Goal: Information Seeking & Learning: Learn about a topic

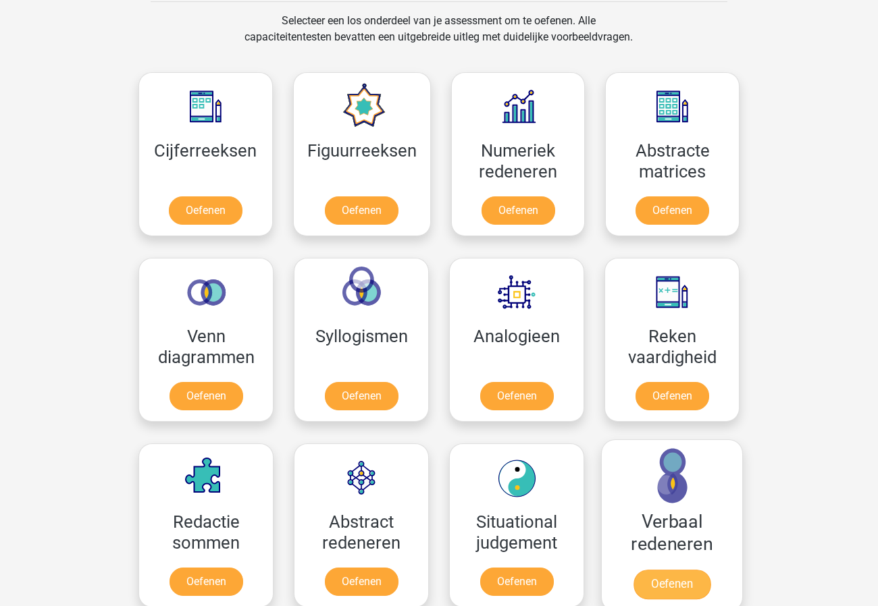
scroll to position [548, 0]
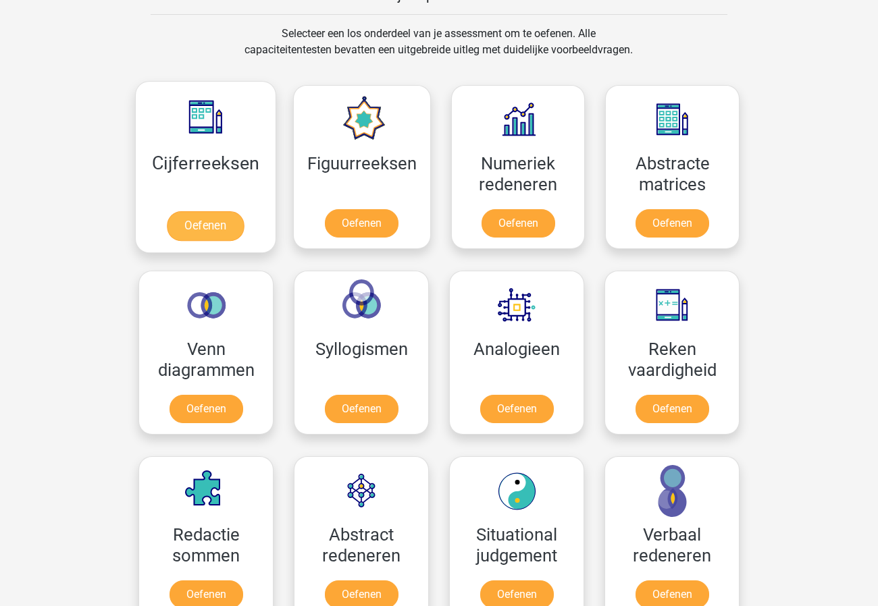
click at [203, 219] on link "Oefenen" at bounding box center [205, 226] width 77 height 30
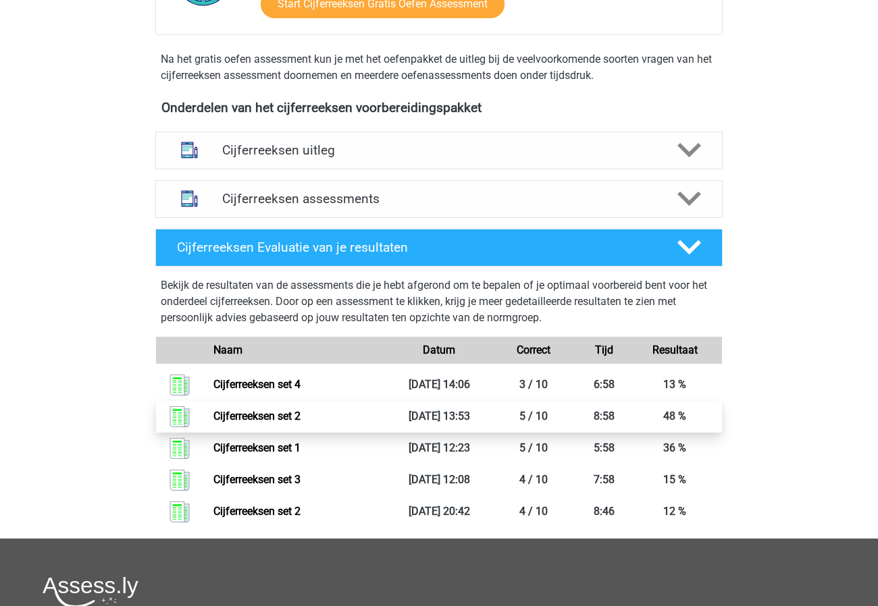
scroll to position [435, 0]
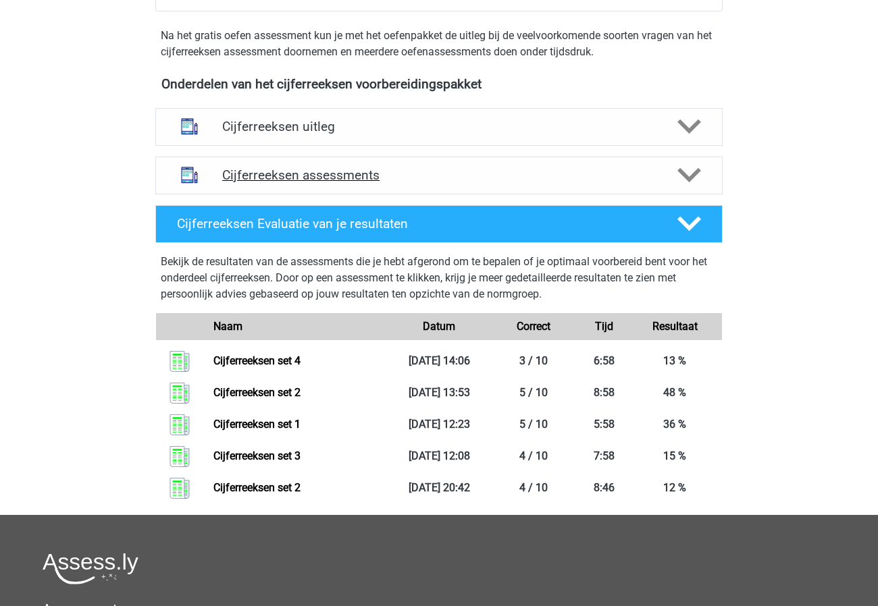
click at [360, 183] on h4 "Cijferreeksen assessments" at bounding box center [438, 175] width 433 height 16
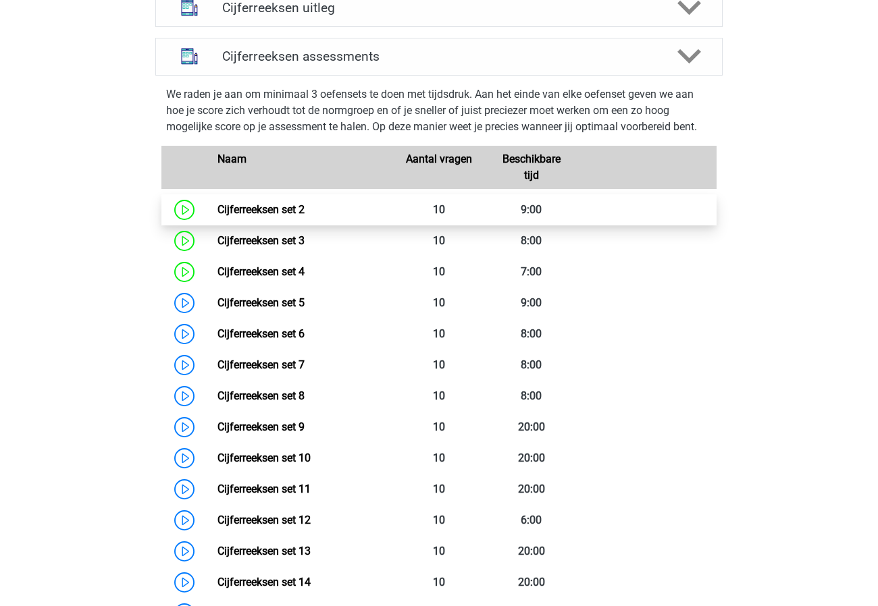
scroll to position [576, 0]
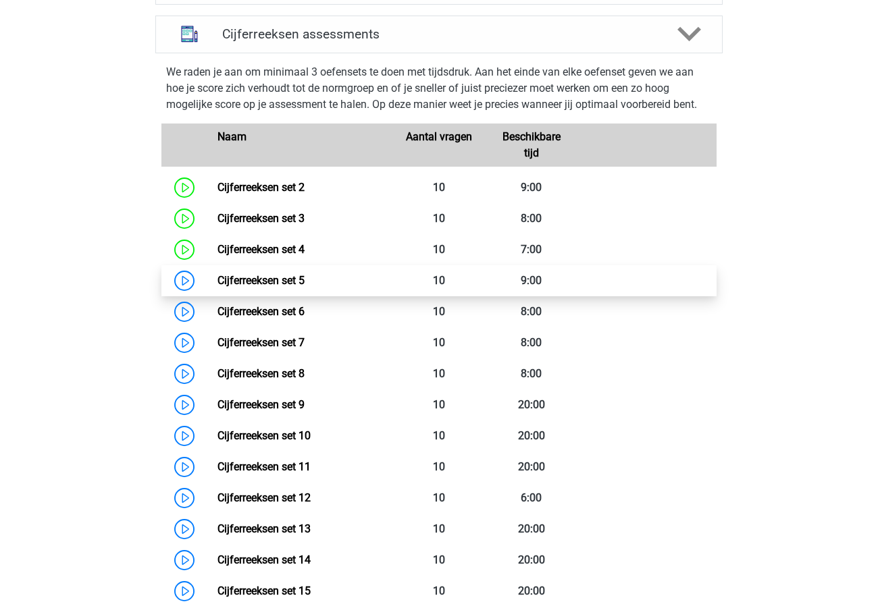
click at [273, 287] on link "Cijferreeksen set 5" at bounding box center [260, 280] width 87 height 13
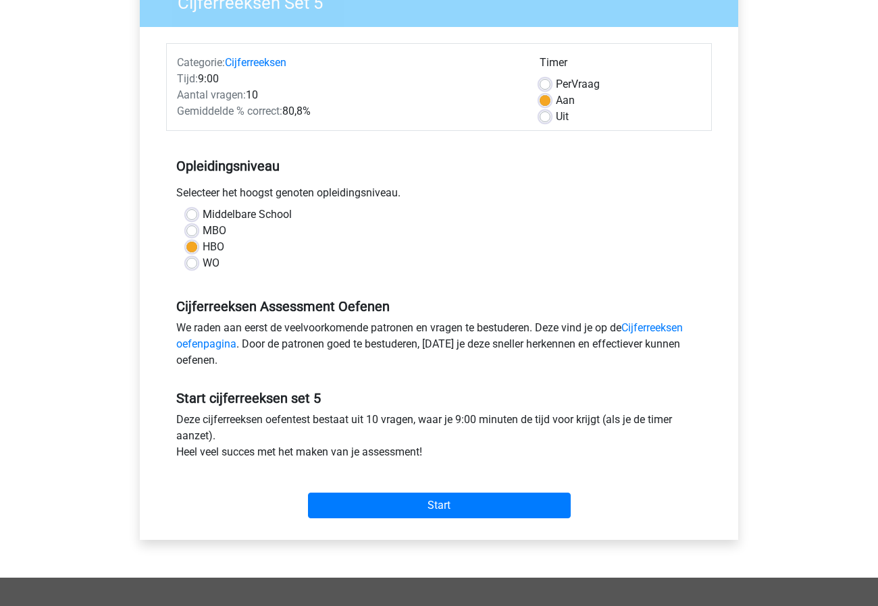
scroll to position [460, 0]
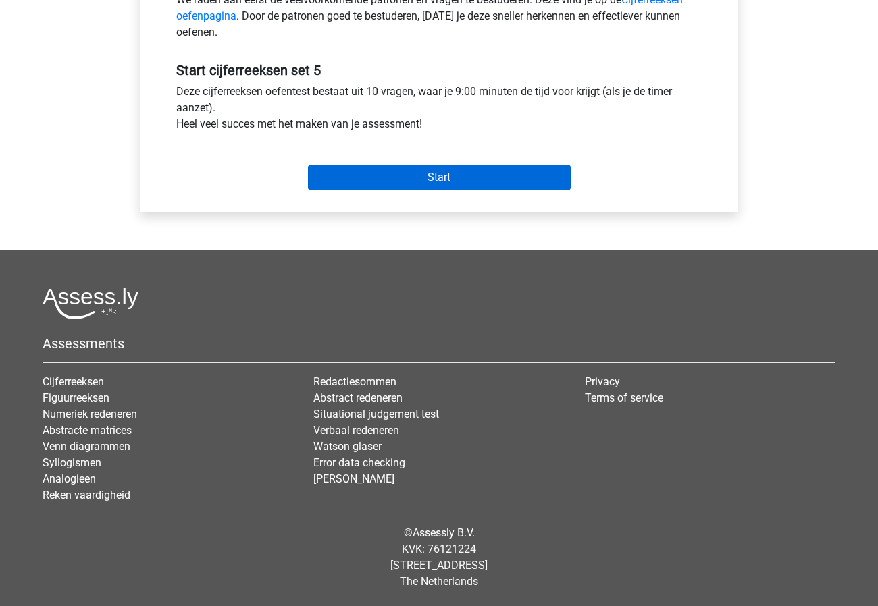
click at [465, 173] on input "Start" at bounding box center [439, 178] width 263 height 26
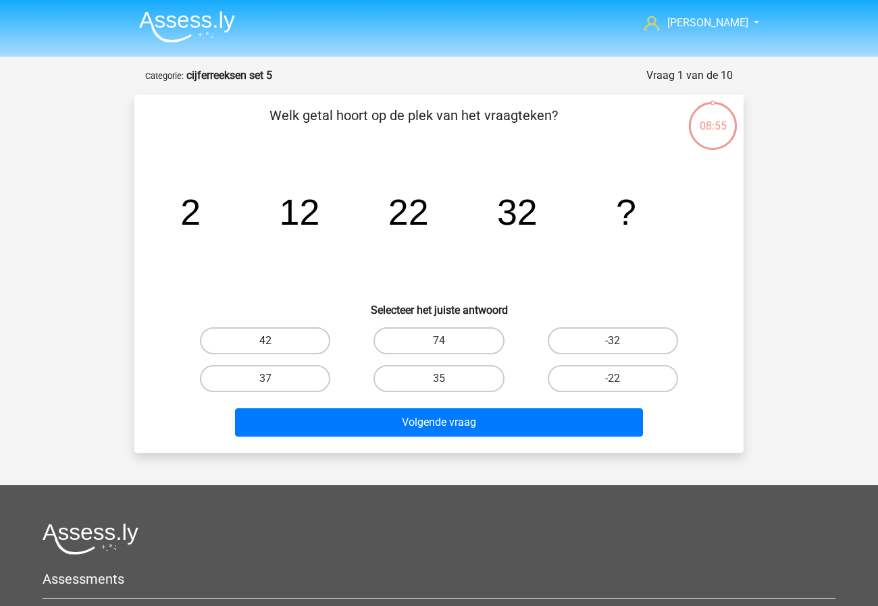
click at [275, 342] on label "42" at bounding box center [265, 340] width 130 height 27
click at [274, 342] on input "42" at bounding box center [269, 345] width 9 height 9
radio input "true"
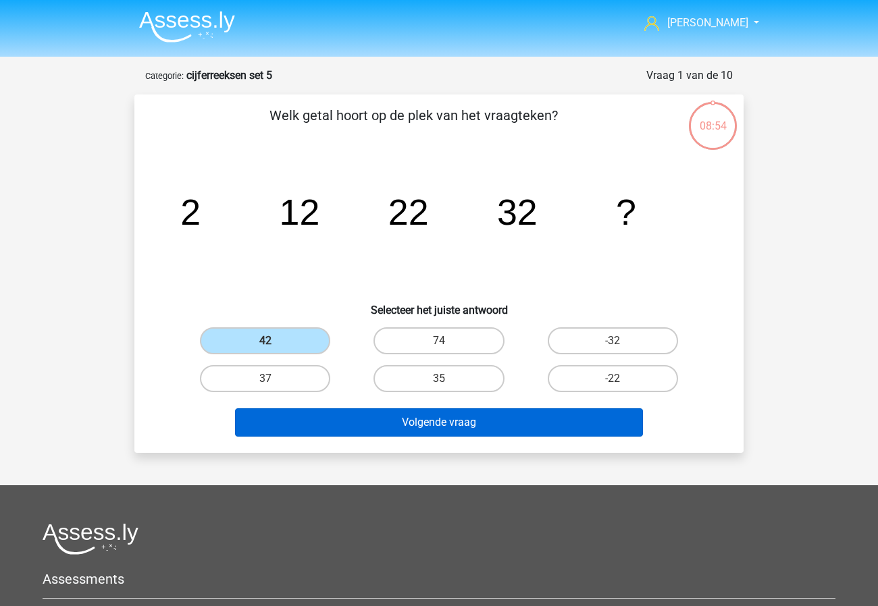
click at [338, 410] on button "Volgende vraag" at bounding box center [439, 422] width 408 height 28
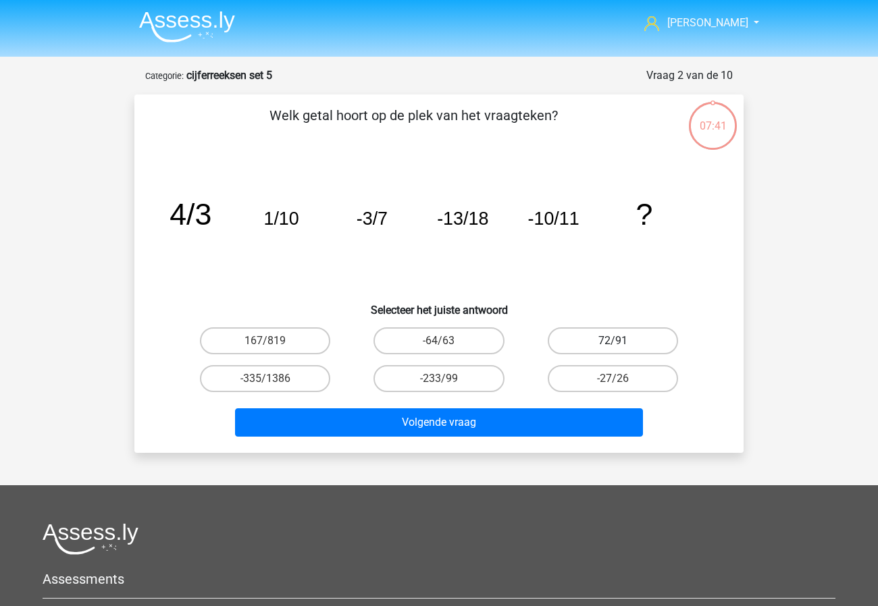
click at [587, 342] on label "72/91" at bounding box center [612, 340] width 130 height 27
click at [612, 342] on input "72/91" at bounding box center [616, 345] width 9 height 9
radio input "true"
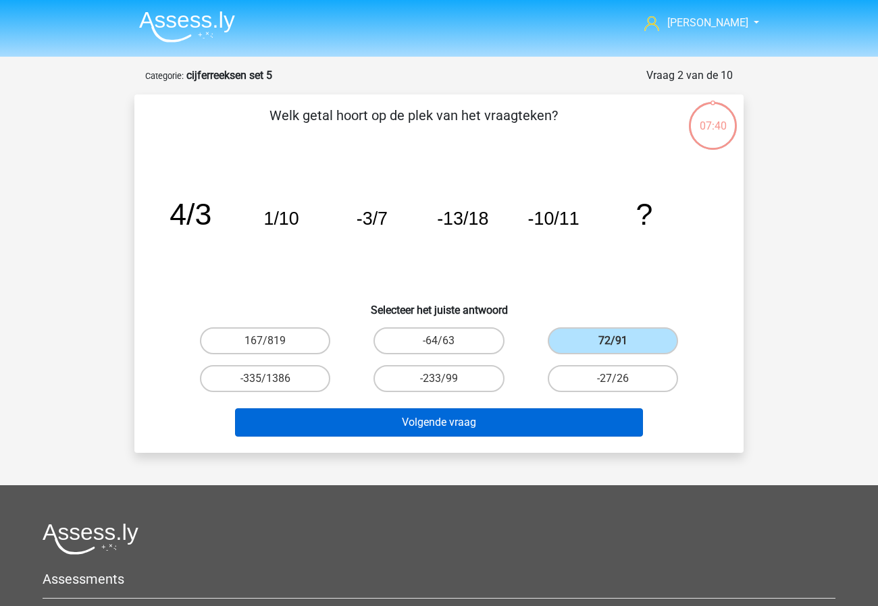
click at [529, 408] on button "Volgende vraag" at bounding box center [439, 422] width 408 height 28
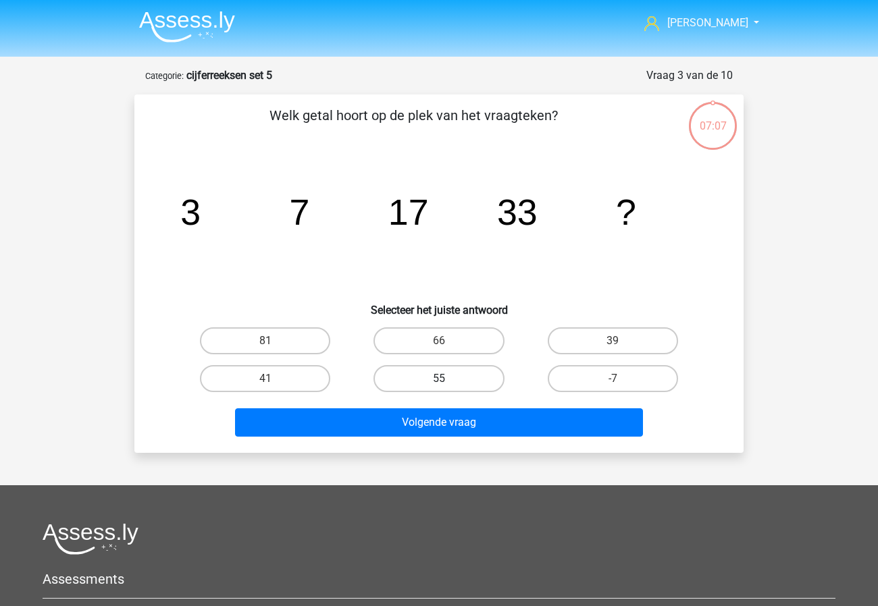
click at [434, 375] on label "55" at bounding box center [438, 378] width 130 height 27
click at [439, 379] on input "55" at bounding box center [443, 383] width 9 height 9
radio input "true"
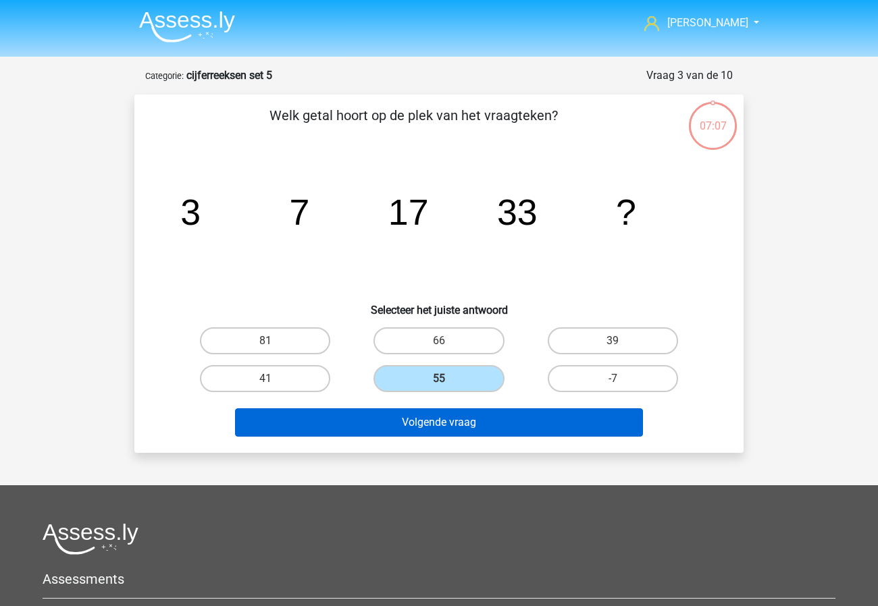
click at [437, 425] on button "Volgende vraag" at bounding box center [439, 422] width 408 height 28
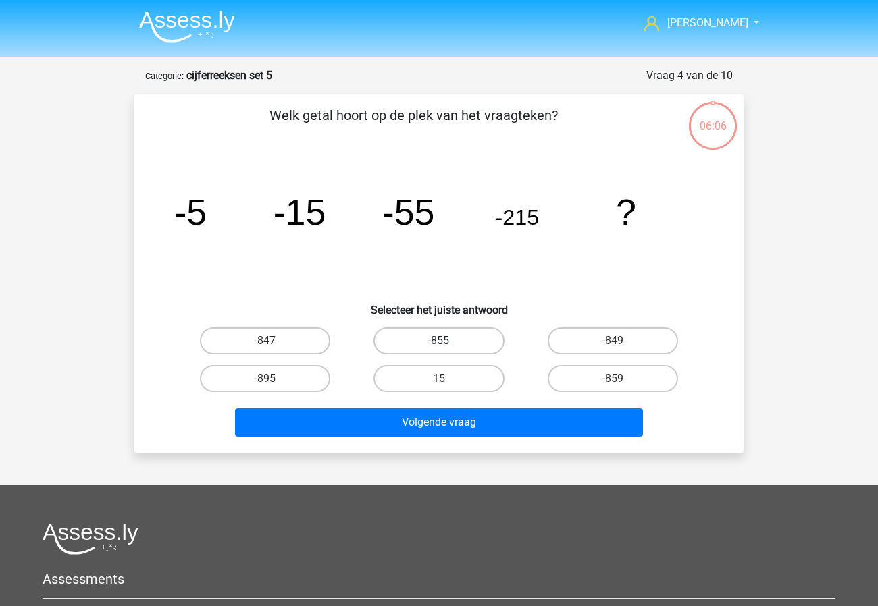
click at [444, 338] on label "-855" at bounding box center [438, 340] width 130 height 27
click at [444, 341] on input "-855" at bounding box center [443, 345] width 9 height 9
radio input "true"
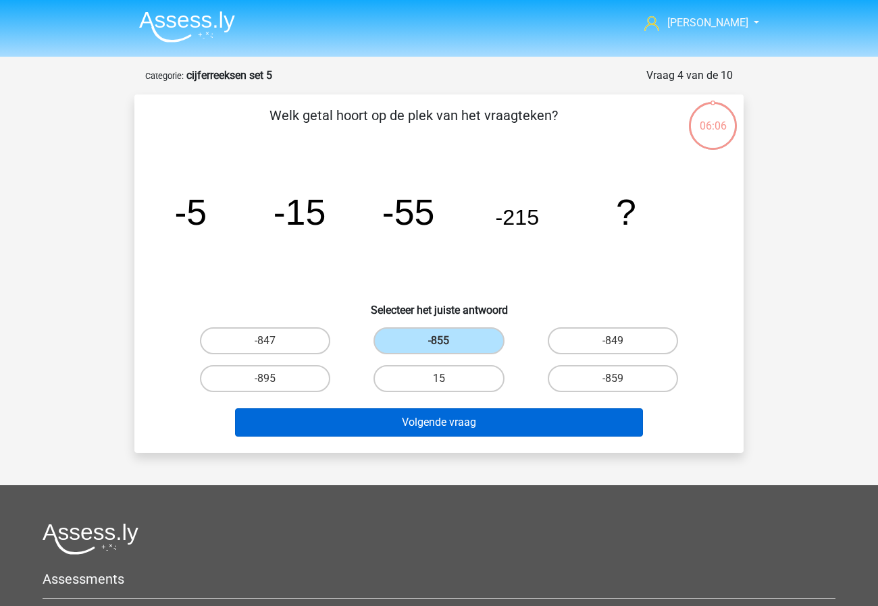
click at [425, 425] on button "Volgende vraag" at bounding box center [439, 422] width 408 height 28
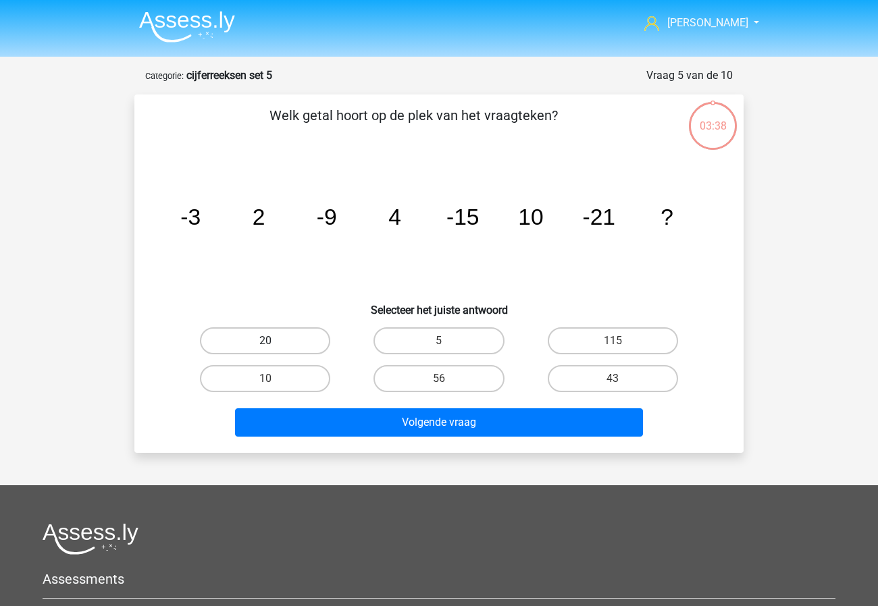
click at [281, 329] on label "20" at bounding box center [265, 340] width 130 height 27
click at [274, 341] on input "20" at bounding box center [269, 345] width 9 height 9
radio input "true"
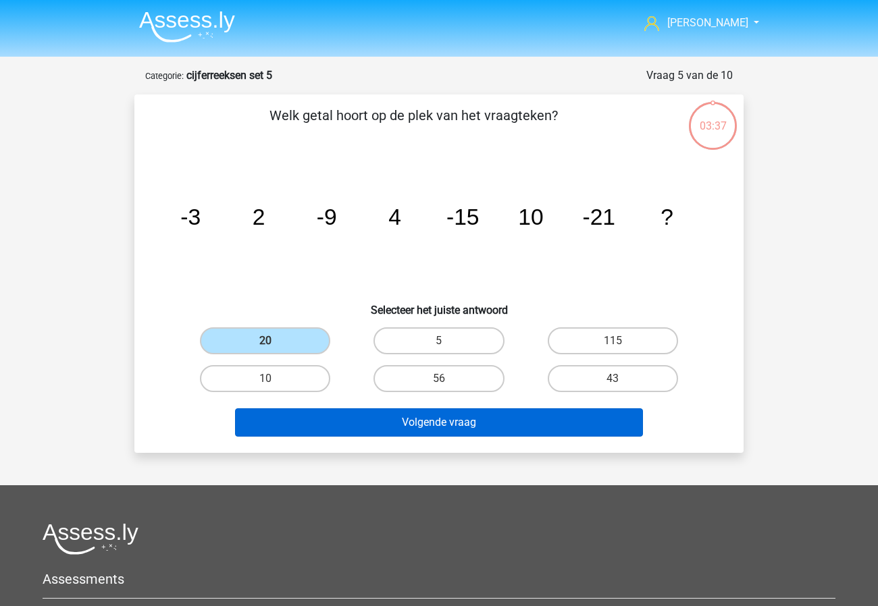
click at [392, 428] on button "Volgende vraag" at bounding box center [439, 422] width 408 height 28
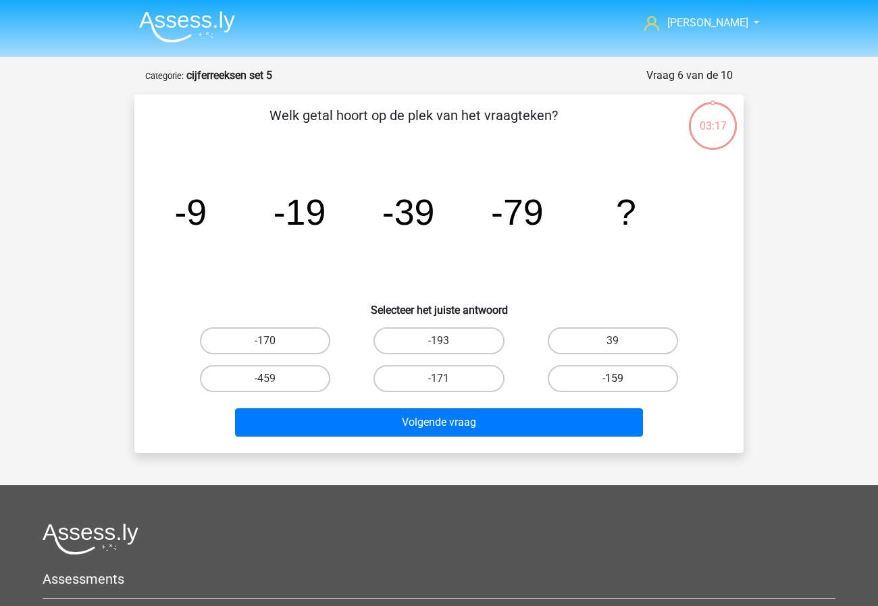
click at [647, 380] on label "-159" at bounding box center [612, 378] width 130 height 27
click at [621, 380] on input "-159" at bounding box center [616, 383] width 9 height 9
radio input "true"
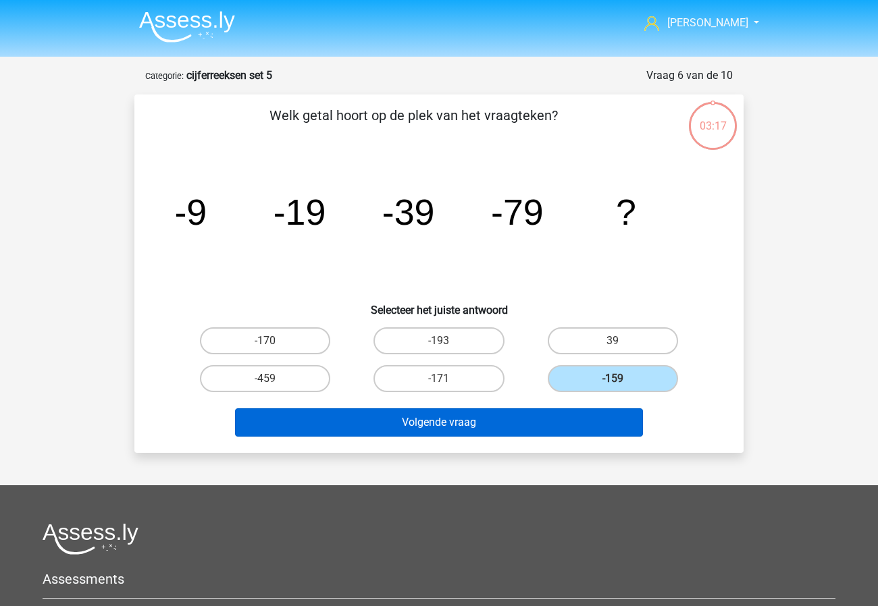
click at [544, 423] on button "Volgende vraag" at bounding box center [439, 422] width 408 height 28
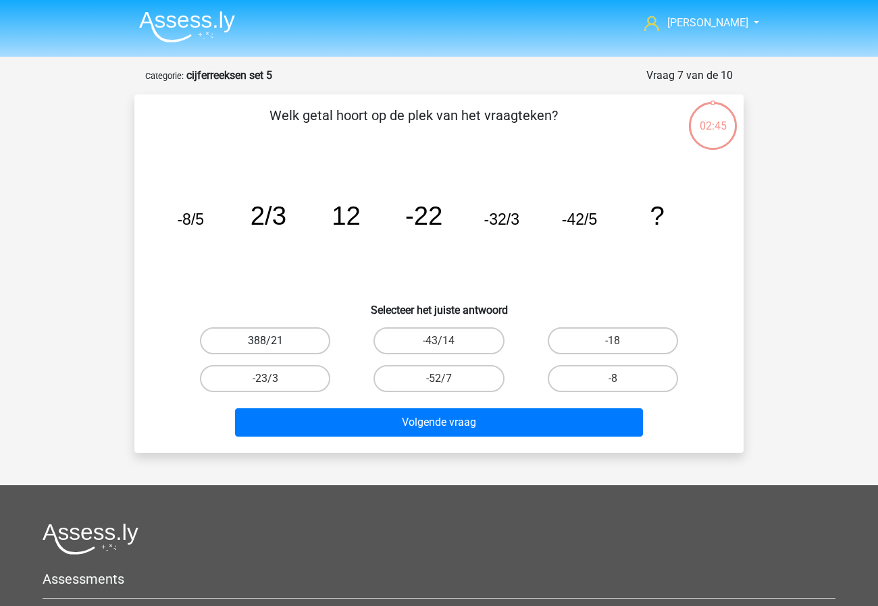
click at [254, 350] on label "388/21" at bounding box center [265, 340] width 130 height 27
click at [265, 350] on input "388/21" at bounding box center [269, 345] width 9 height 9
radio input "true"
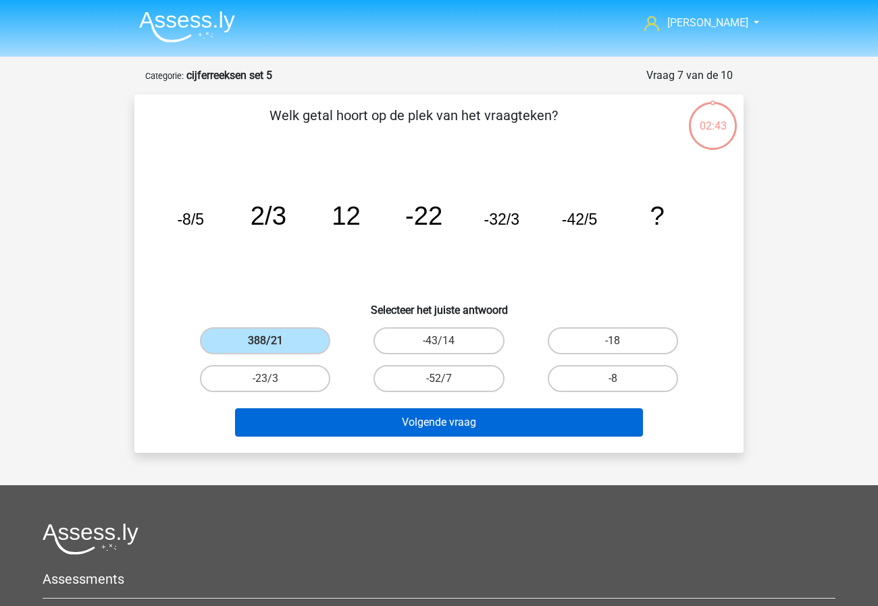
click at [400, 418] on button "Volgende vraag" at bounding box center [439, 422] width 408 height 28
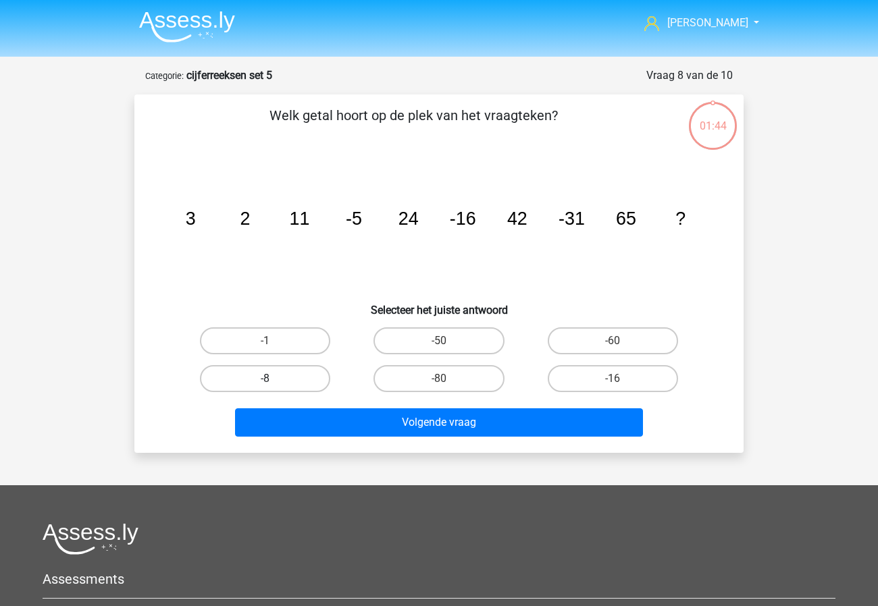
click at [275, 377] on label "-8" at bounding box center [265, 378] width 130 height 27
click at [274, 379] on input "-8" at bounding box center [269, 383] width 9 height 9
radio input "true"
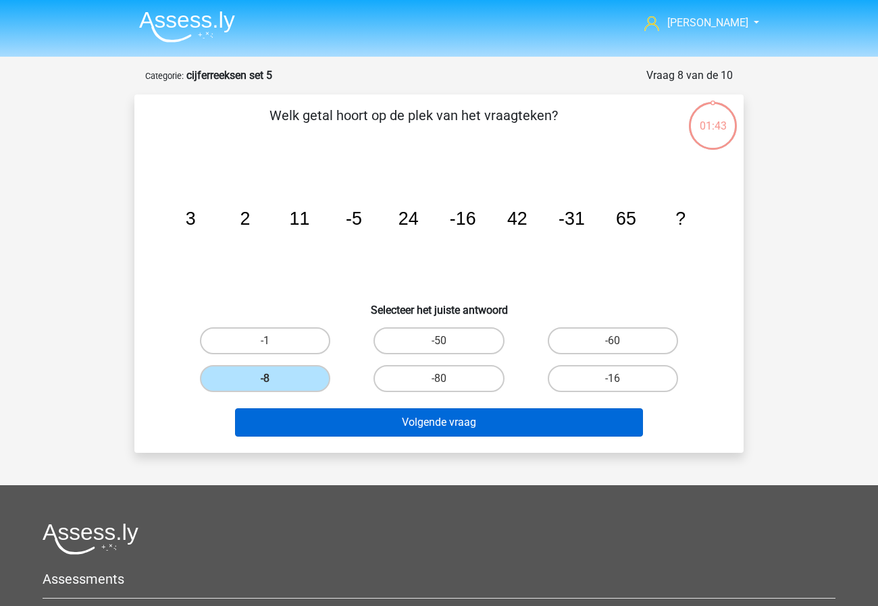
click at [323, 424] on button "Volgende vraag" at bounding box center [439, 422] width 408 height 28
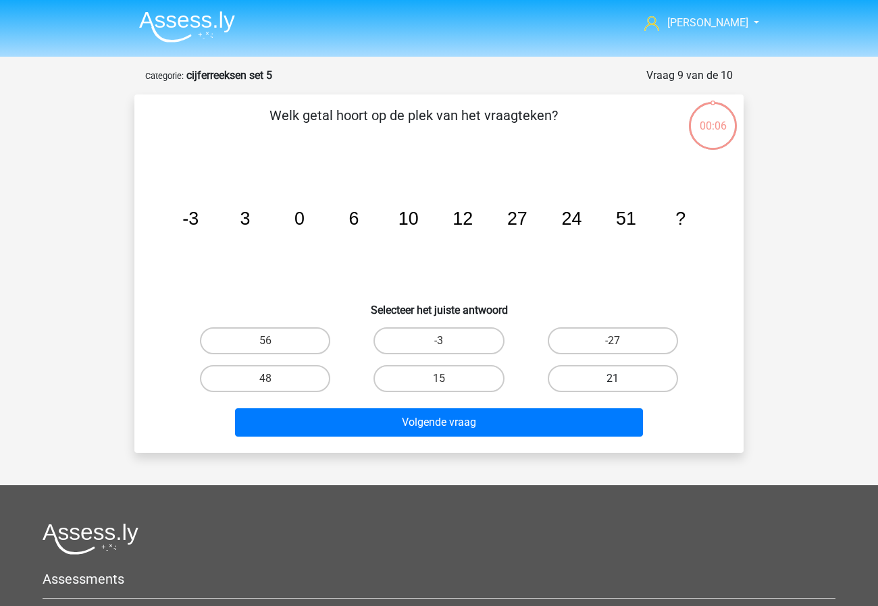
click at [611, 376] on label "21" at bounding box center [612, 378] width 130 height 27
click at [612, 379] on input "21" at bounding box center [616, 383] width 9 height 9
radio input "true"
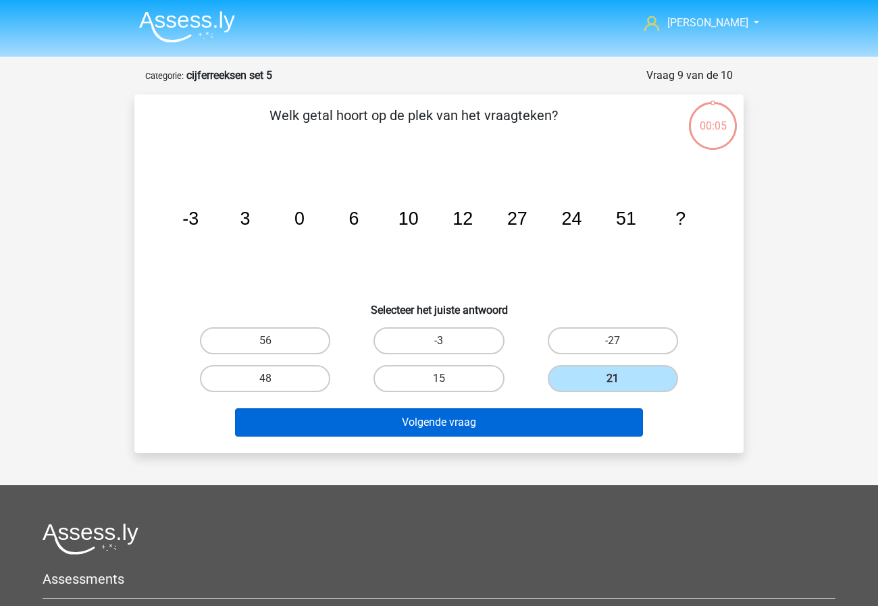
click at [538, 412] on button "Volgende vraag" at bounding box center [439, 422] width 408 height 28
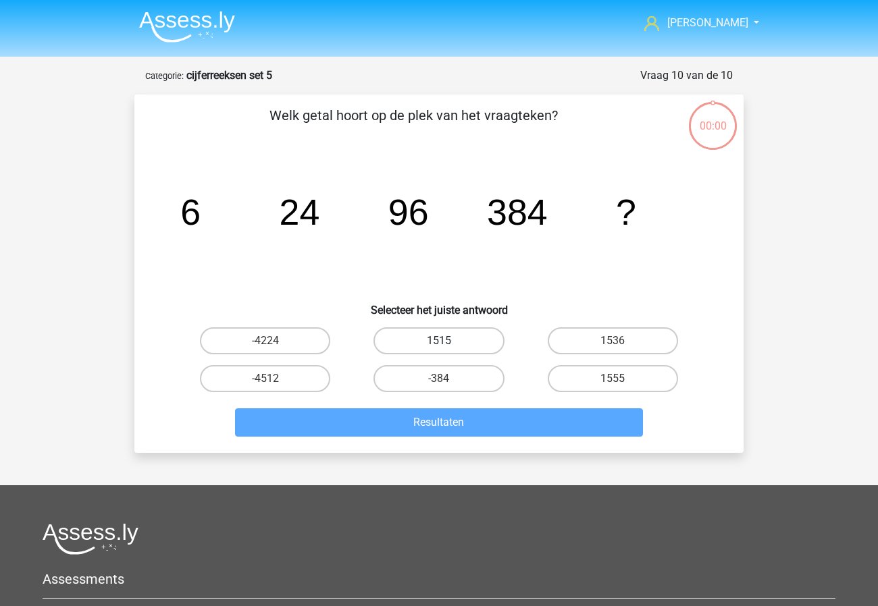
click at [448, 346] on label "1515" at bounding box center [438, 340] width 130 height 27
click at [448, 346] on input "1515" at bounding box center [443, 345] width 9 height 9
radio input "true"
click at [155, 11] on img at bounding box center [187, 27] width 96 height 32
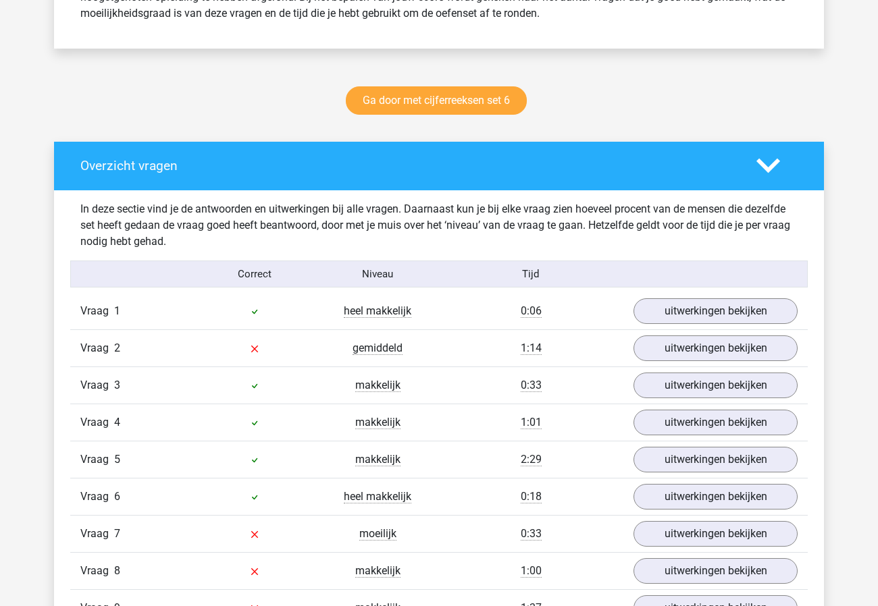
scroll to position [727, 0]
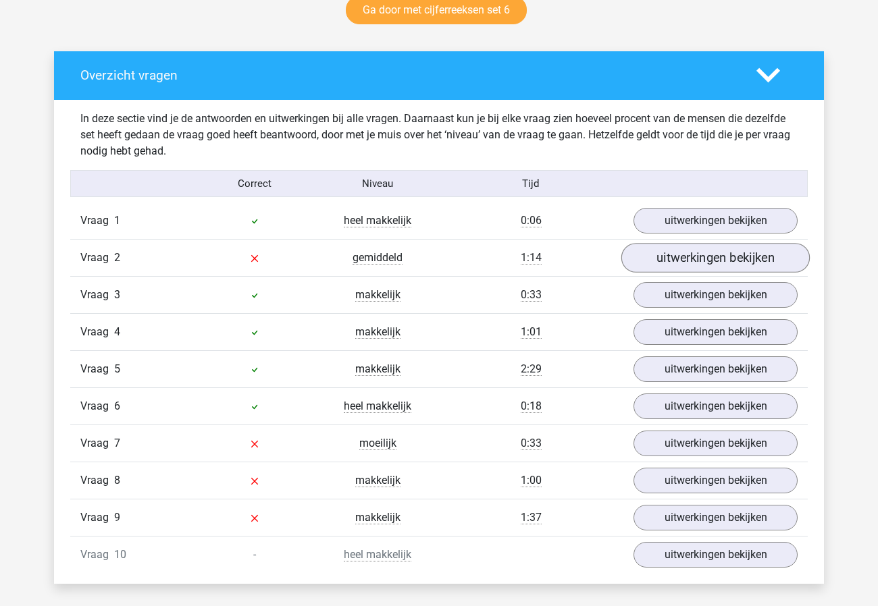
click at [700, 254] on link "uitwerkingen bekijken" at bounding box center [715, 259] width 188 height 30
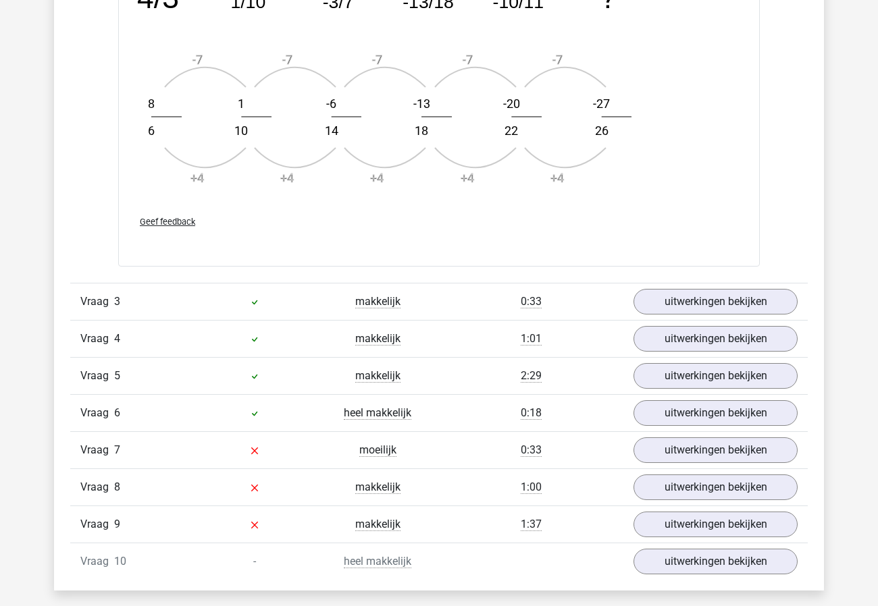
scroll to position [1646, 0]
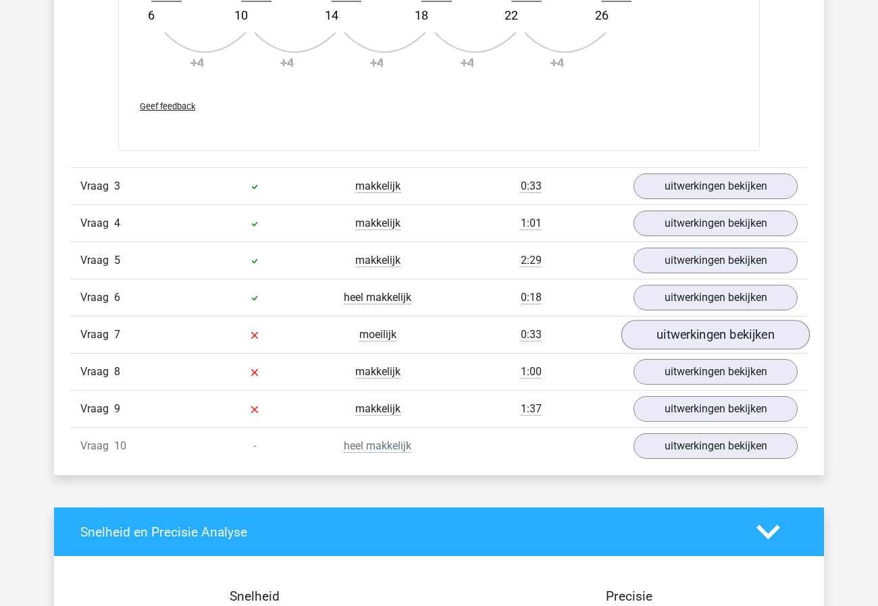
click at [692, 335] on link "uitwerkingen bekijken" at bounding box center [715, 335] width 188 height 30
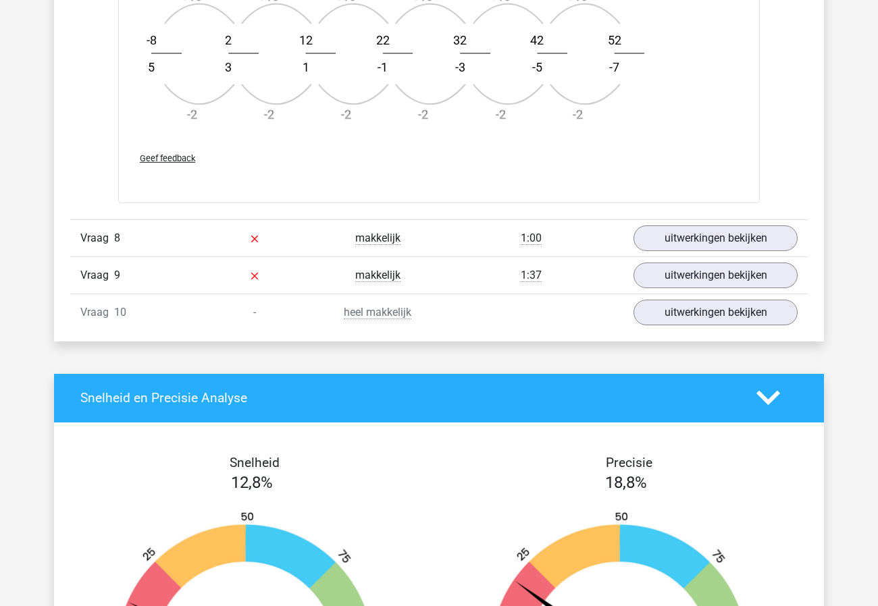
scroll to position [2635, 0]
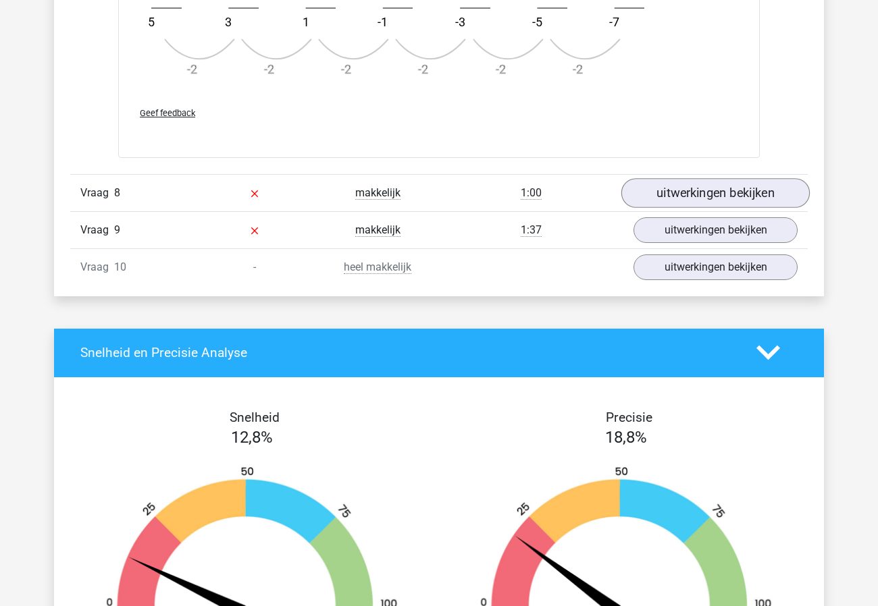
click at [717, 181] on link "uitwerkingen bekijken" at bounding box center [715, 193] width 188 height 30
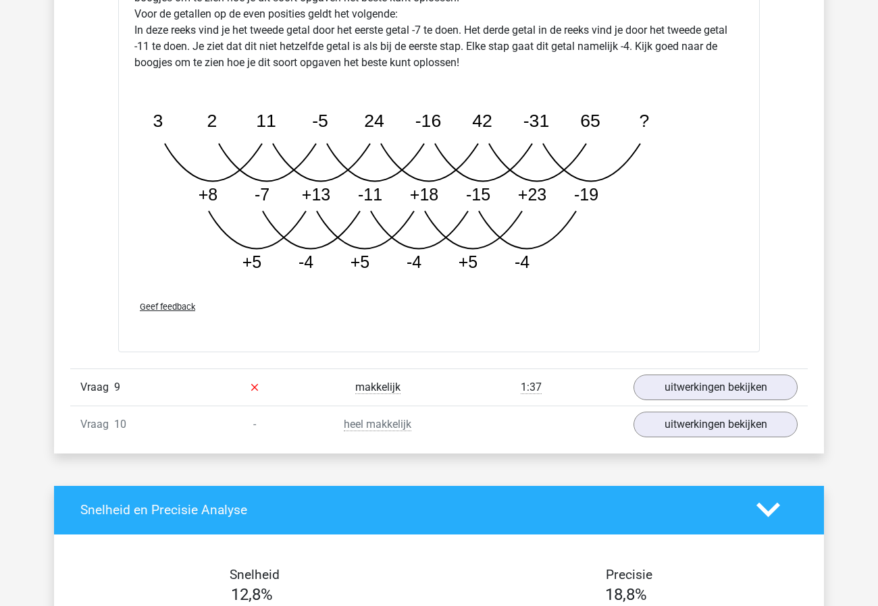
scroll to position [3364, 0]
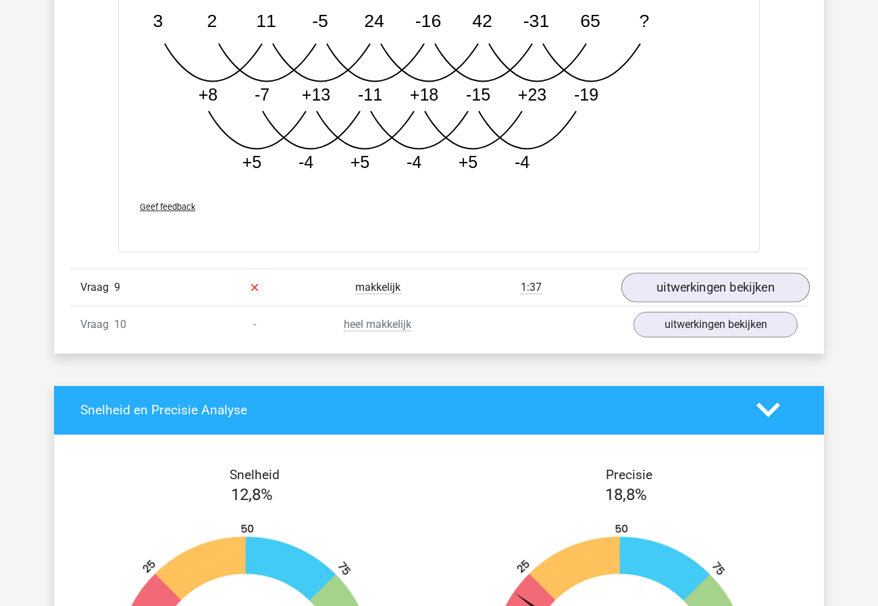
click at [693, 278] on link "uitwerkingen bekijken" at bounding box center [715, 288] width 188 height 30
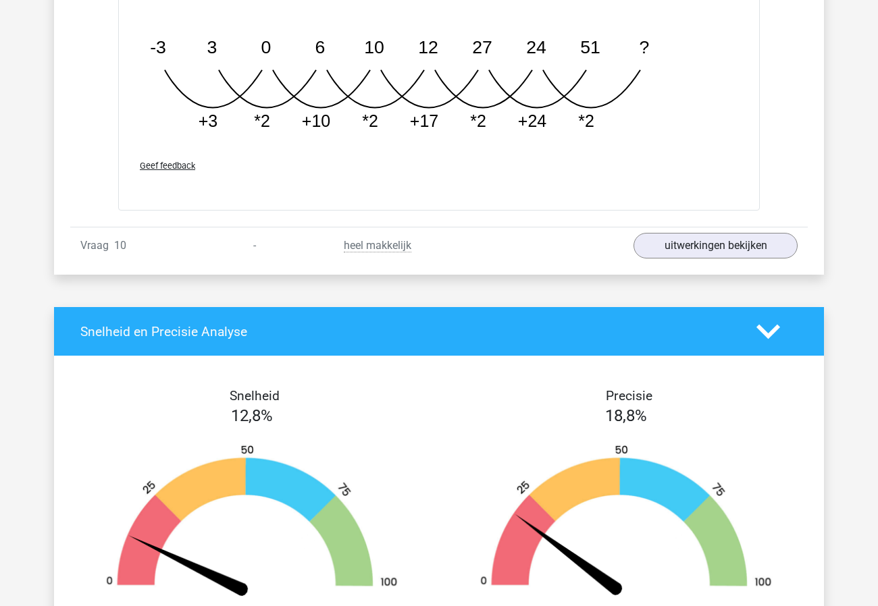
scroll to position [4306, 0]
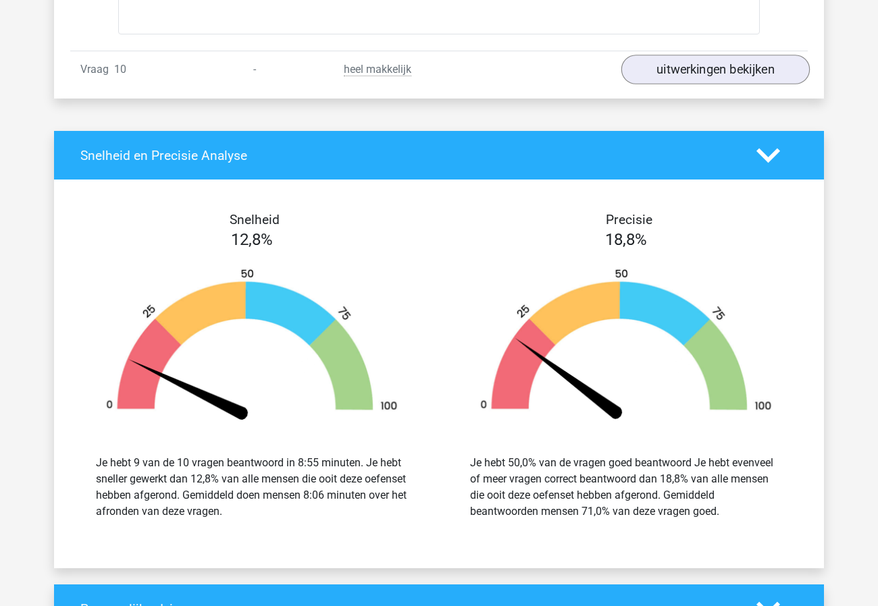
click at [713, 65] on link "uitwerkingen bekijken" at bounding box center [715, 70] width 188 height 30
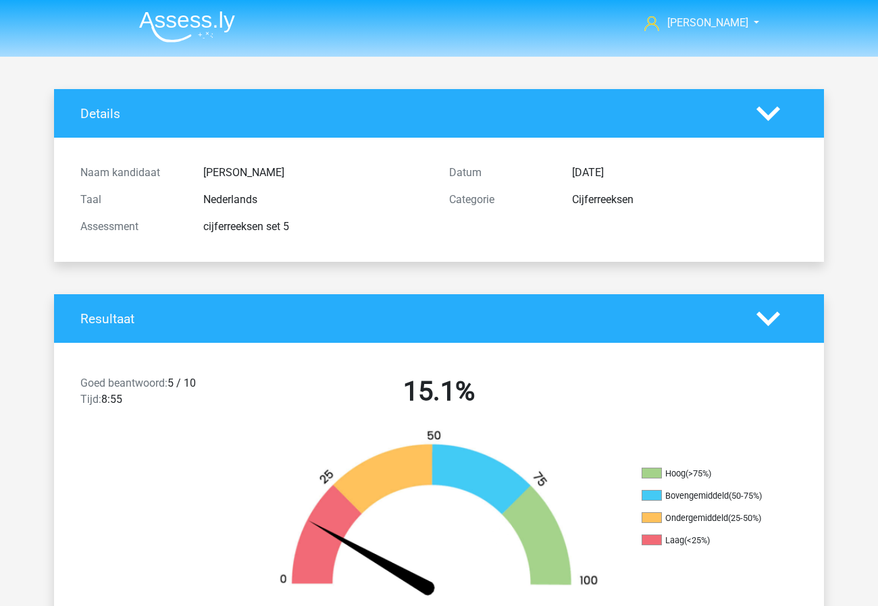
scroll to position [0, 0]
click at [770, 107] on icon at bounding box center [768, 114] width 24 height 24
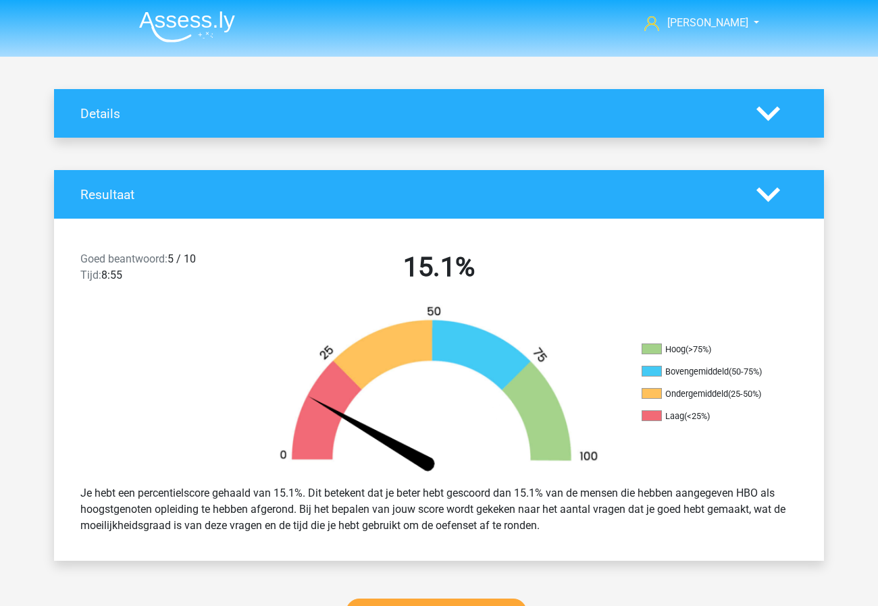
click at [770, 202] on icon at bounding box center [768, 195] width 24 height 24
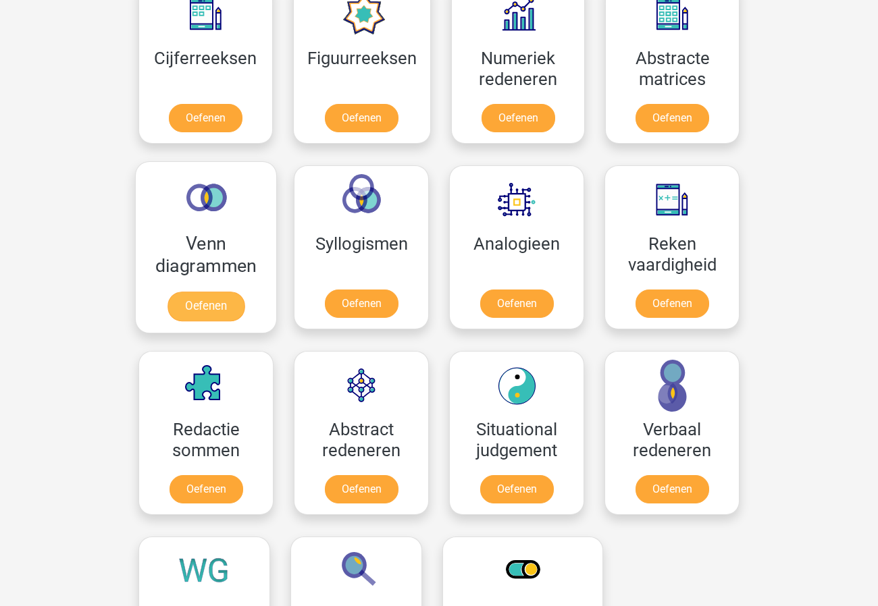
scroll to position [479, 0]
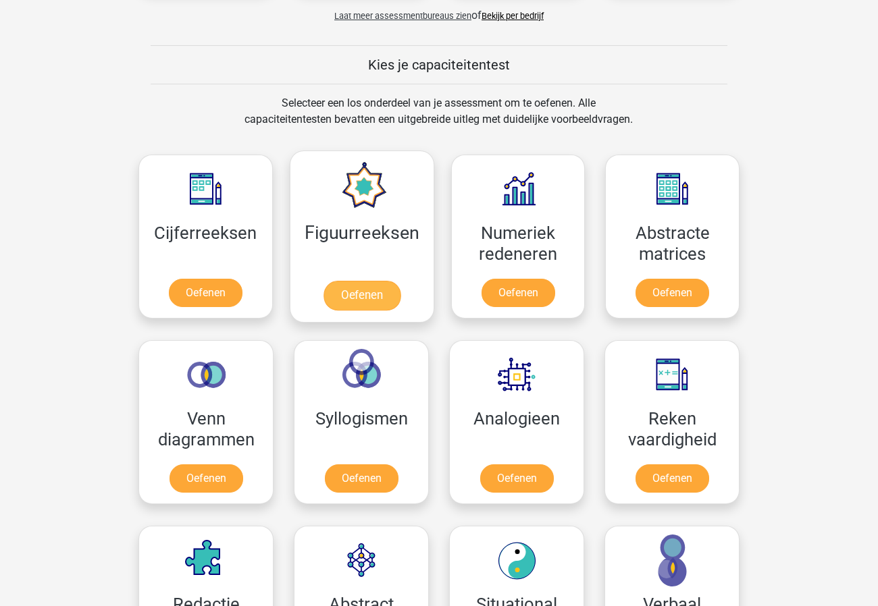
click at [373, 281] on link "Oefenen" at bounding box center [361, 296] width 77 height 30
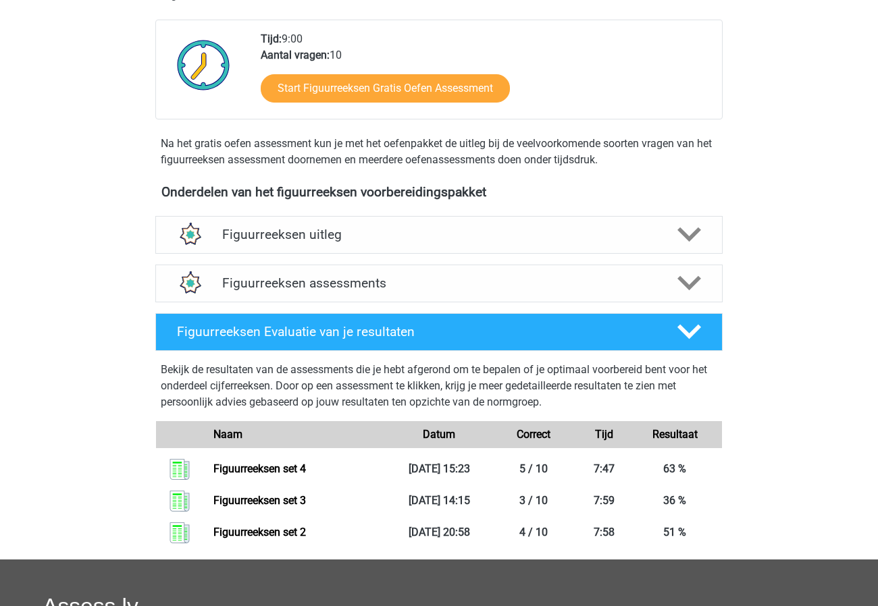
scroll to position [375, 0]
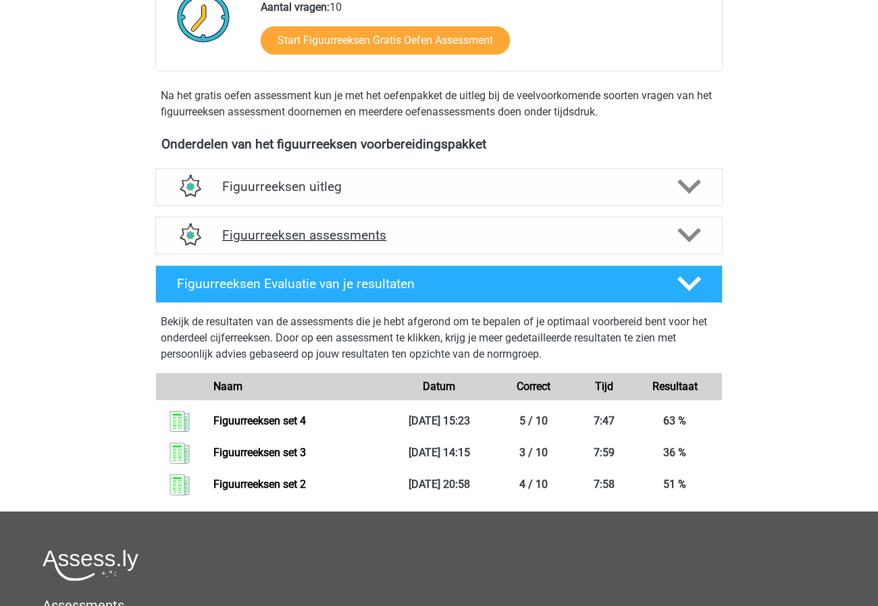
click at [366, 229] on h4 "Figuurreeksen assessments" at bounding box center [438, 235] width 433 height 16
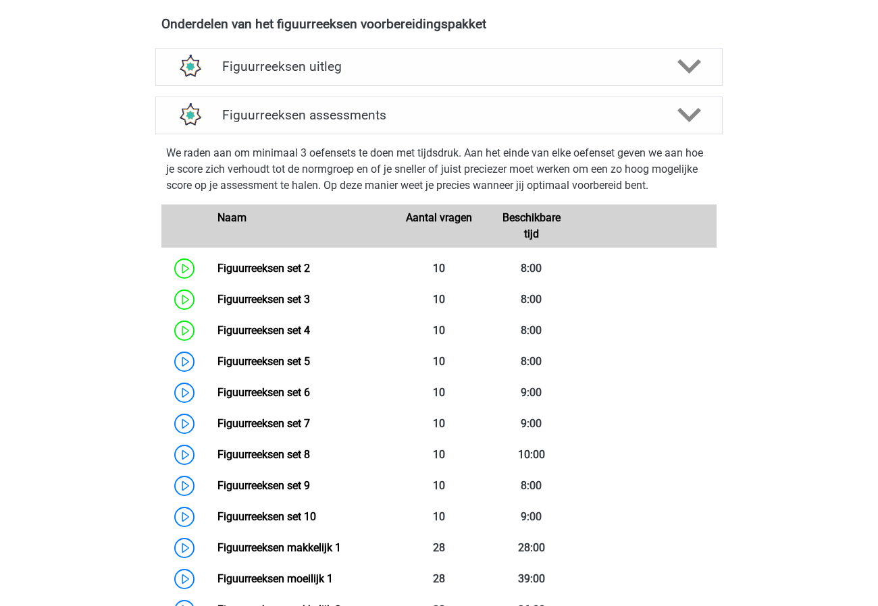
scroll to position [533, 0]
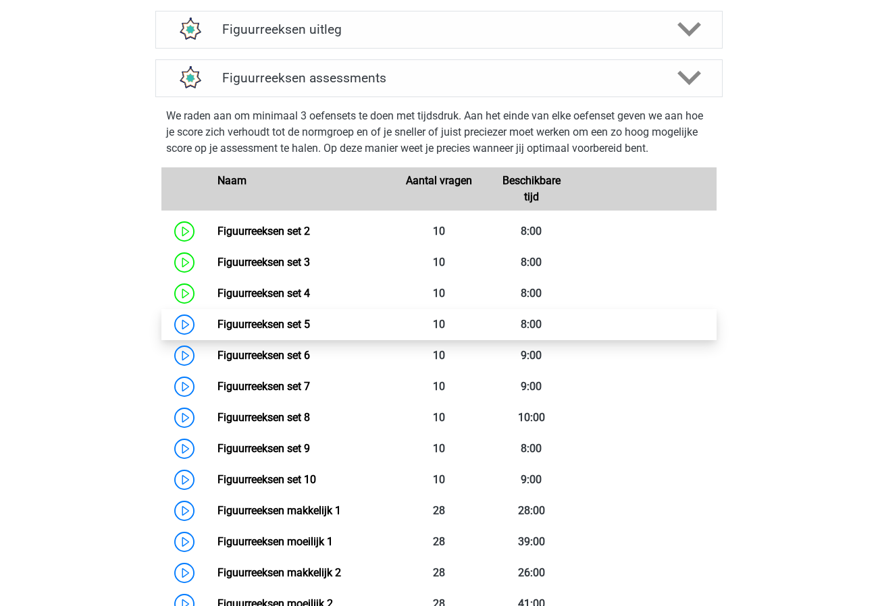
click at [217, 331] on link "Figuurreeksen set 5" at bounding box center [263, 324] width 92 height 13
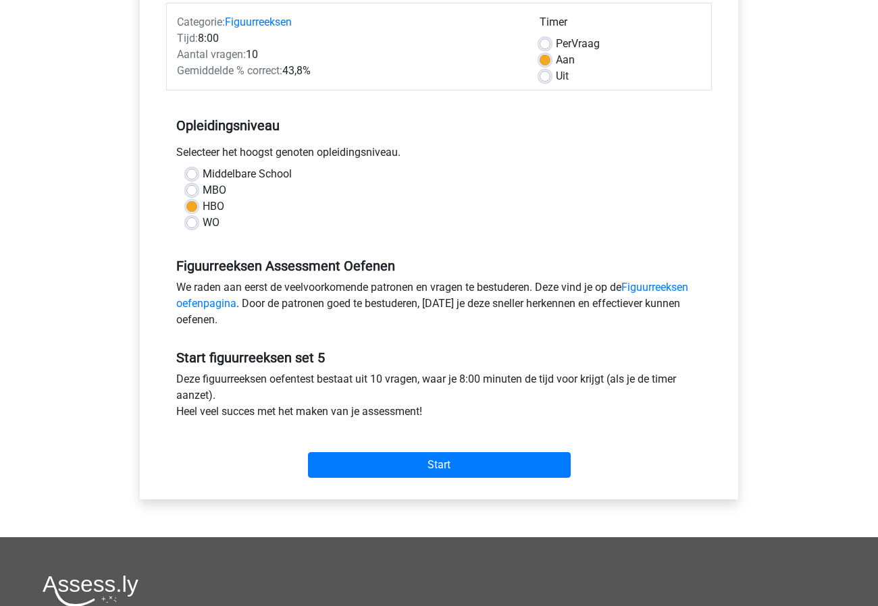
scroll to position [362, 0]
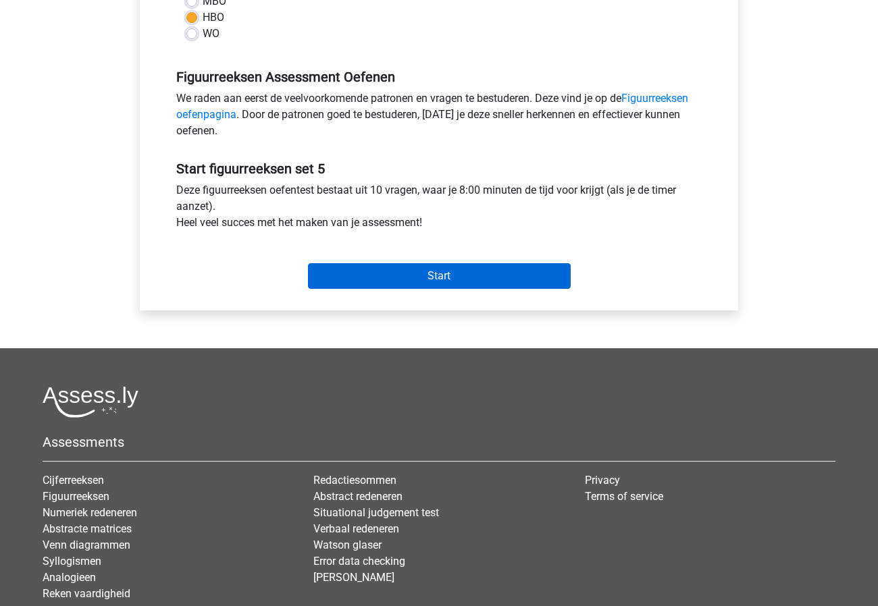
click at [389, 287] on input "Start" at bounding box center [439, 276] width 263 height 26
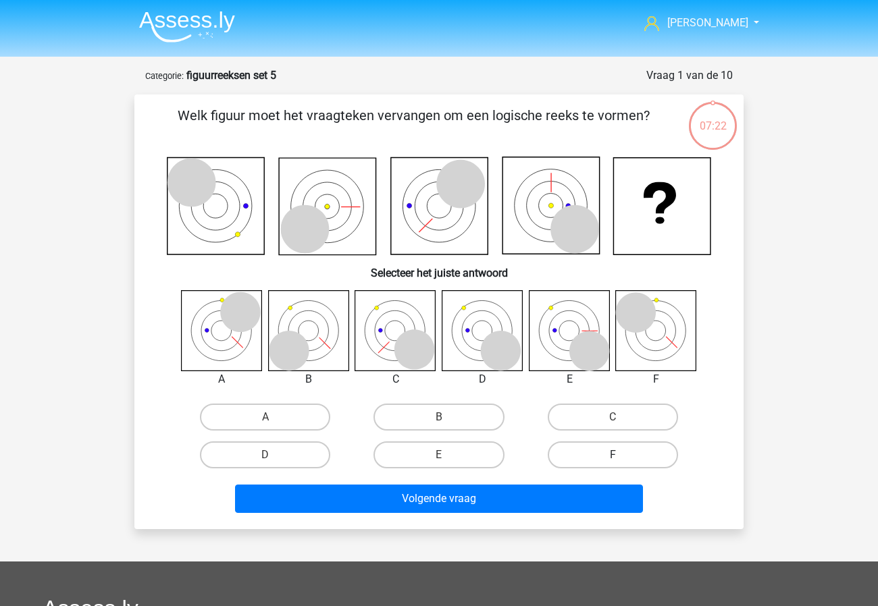
click at [610, 456] on label "F" at bounding box center [612, 454] width 130 height 27
click at [612, 456] on input "F" at bounding box center [616, 459] width 9 height 9
radio input "true"
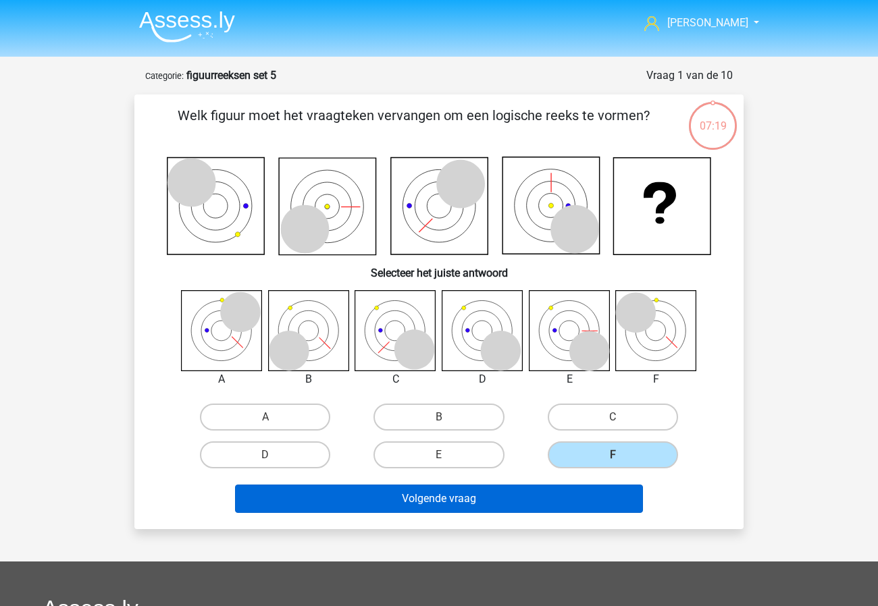
click at [584, 500] on button "Volgende vraag" at bounding box center [439, 499] width 408 height 28
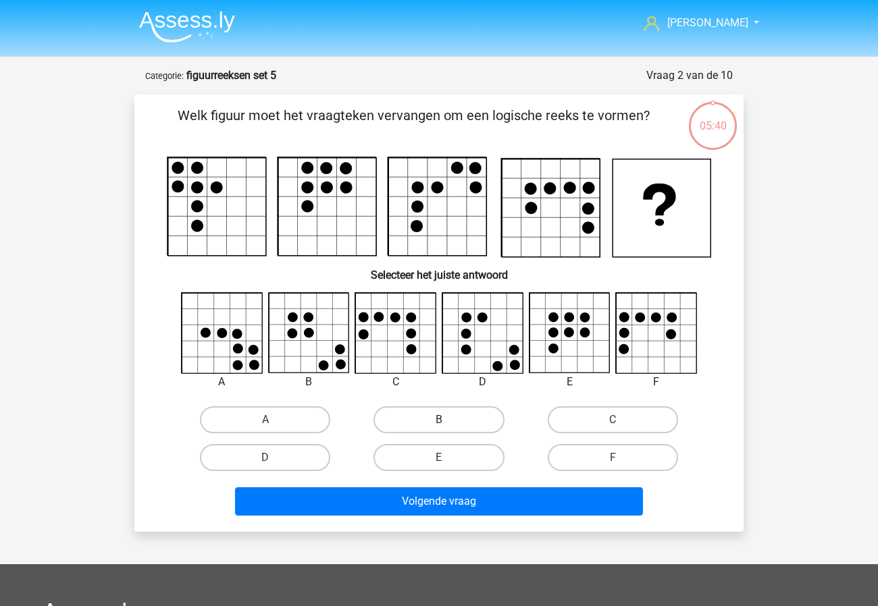
click at [463, 417] on label "B" at bounding box center [438, 419] width 130 height 27
click at [448, 420] on input "B" at bounding box center [443, 424] width 9 height 9
radio input "true"
click at [585, 419] on label "C" at bounding box center [612, 419] width 130 height 27
click at [612, 420] on input "C" at bounding box center [616, 424] width 9 height 9
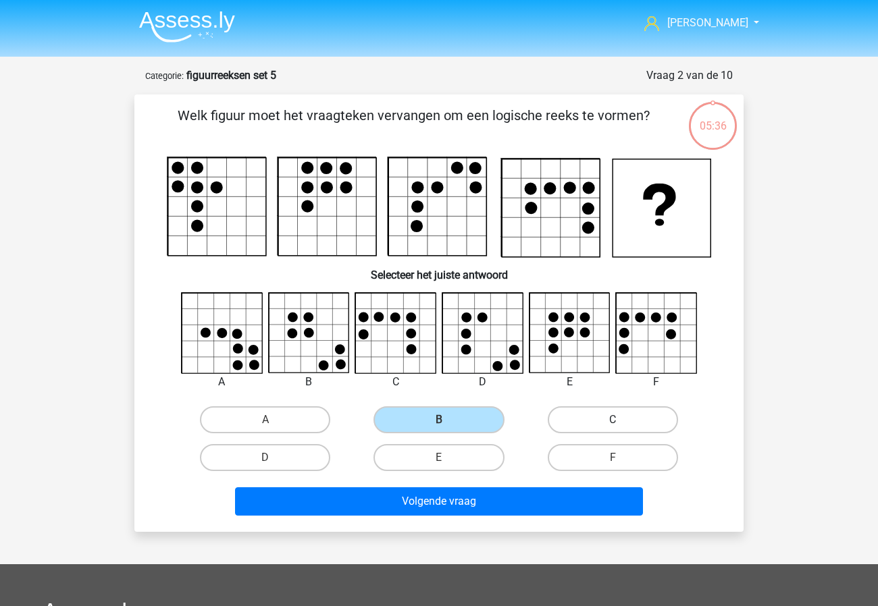
radio input "true"
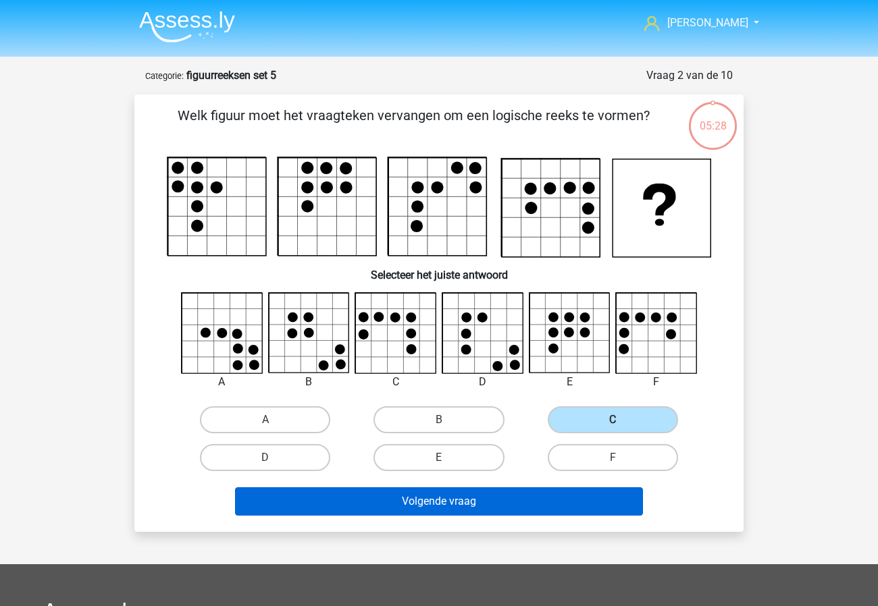
click at [504, 508] on button "Volgende vraag" at bounding box center [439, 501] width 408 height 28
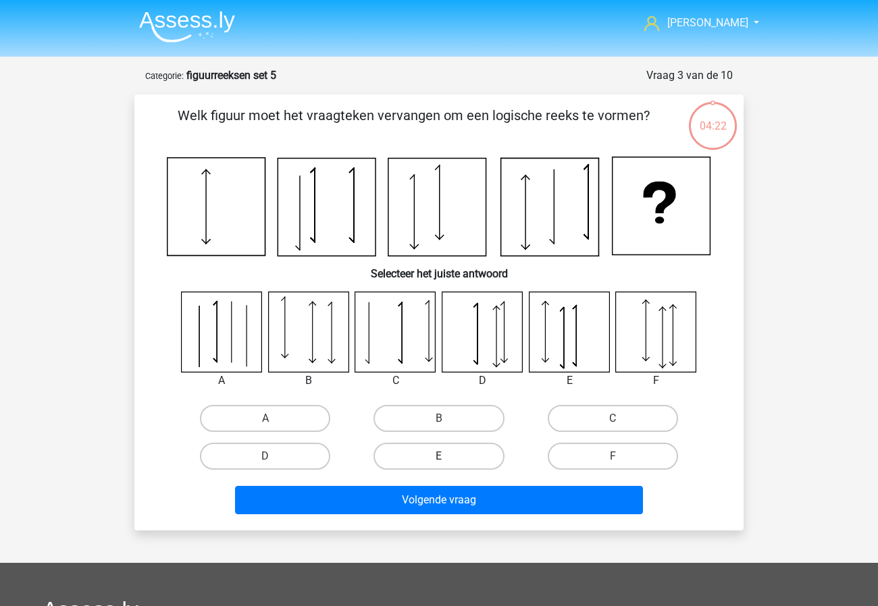
click at [458, 456] on label "E" at bounding box center [438, 456] width 130 height 27
click at [448, 456] on input "E" at bounding box center [443, 460] width 9 height 9
radio input "true"
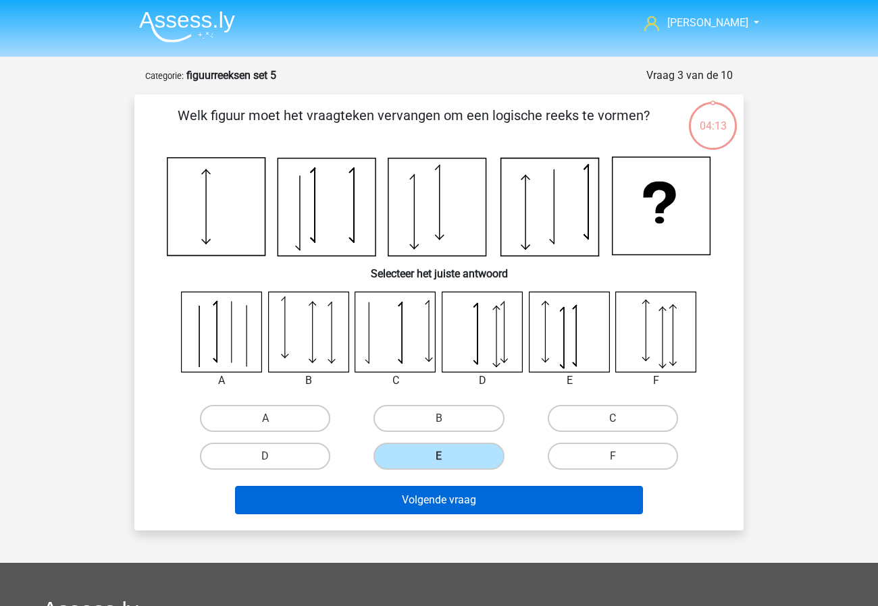
click at [481, 507] on button "Volgende vraag" at bounding box center [439, 500] width 408 height 28
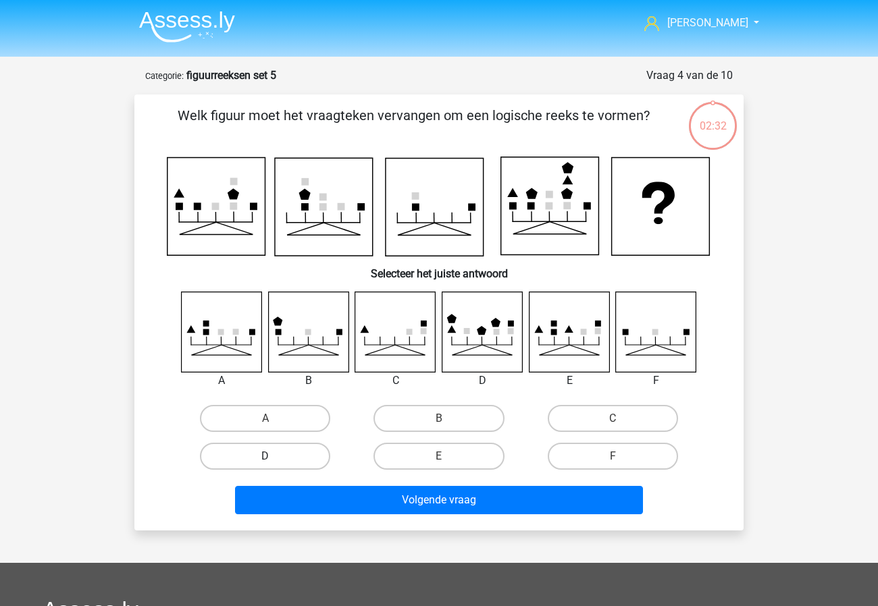
click at [235, 460] on label "D" at bounding box center [265, 456] width 130 height 27
click at [265, 460] on input "D" at bounding box center [269, 460] width 9 height 9
radio input "true"
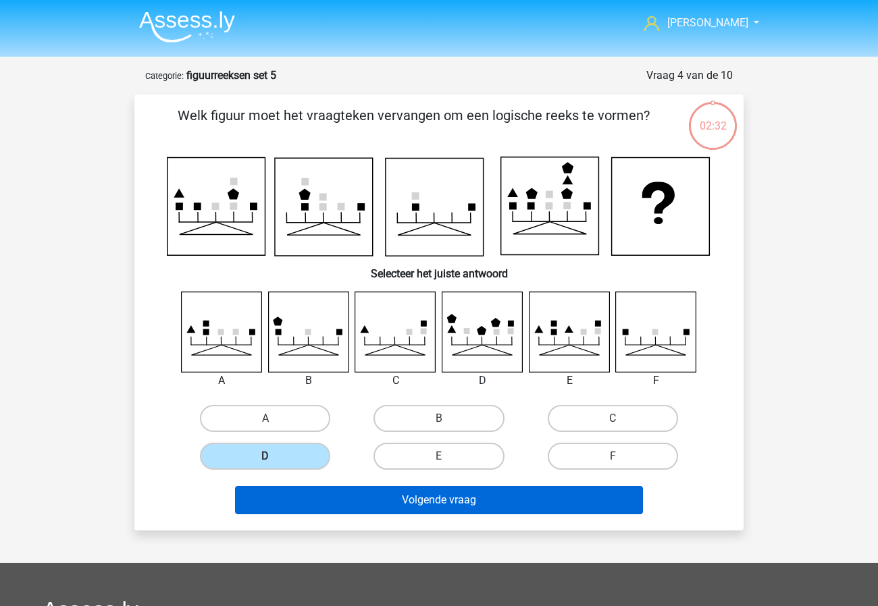
click at [291, 491] on button "Volgende vraag" at bounding box center [439, 500] width 408 height 28
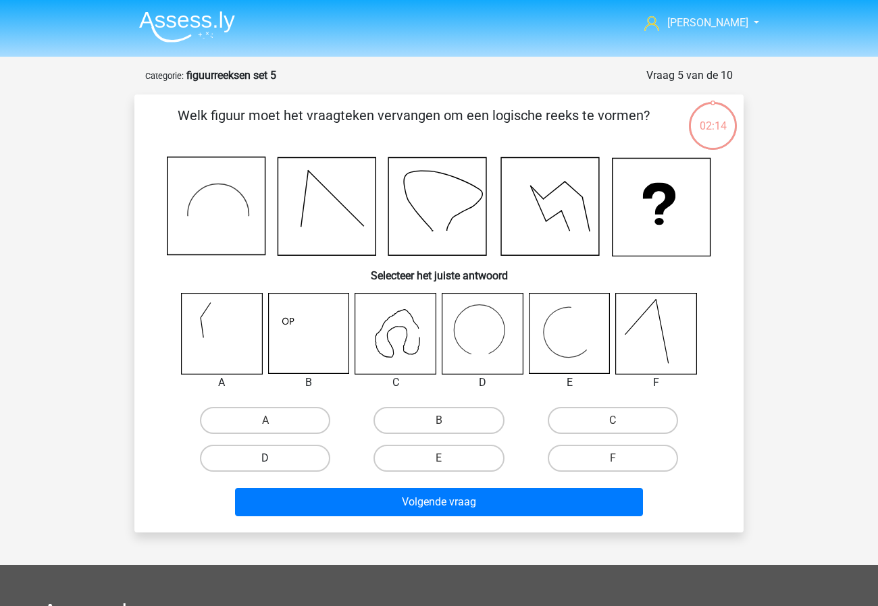
click at [242, 455] on label "D" at bounding box center [265, 458] width 130 height 27
click at [265, 458] on input "D" at bounding box center [269, 462] width 9 height 9
radio input "true"
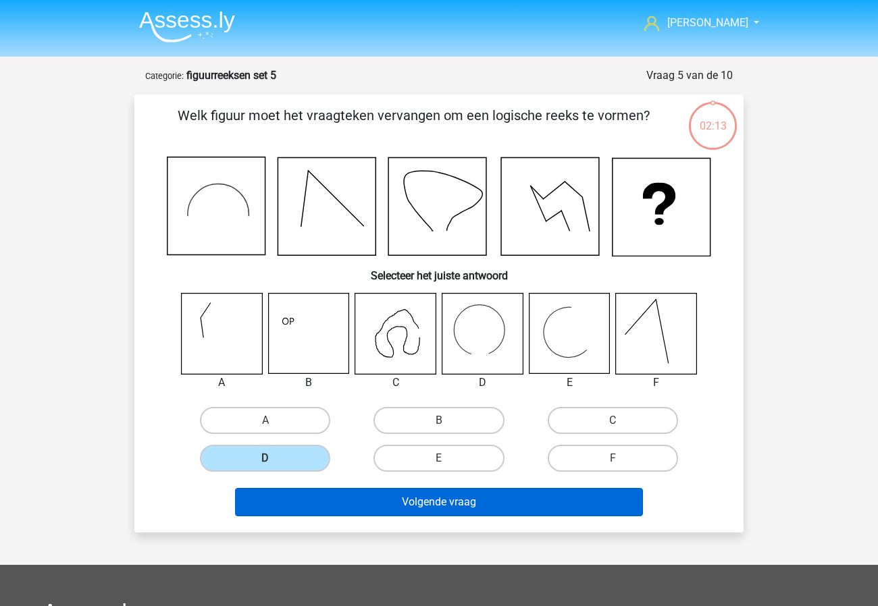
click at [339, 499] on button "Volgende vraag" at bounding box center [439, 502] width 408 height 28
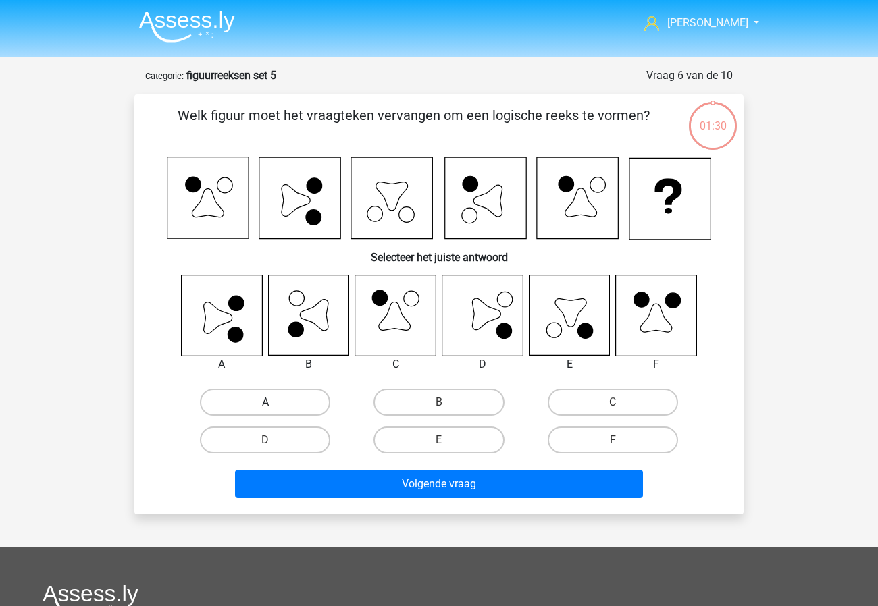
click at [252, 408] on label "A" at bounding box center [265, 402] width 130 height 27
click at [265, 408] on input "A" at bounding box center [269, 406] width 9 height 9
radio input "true"
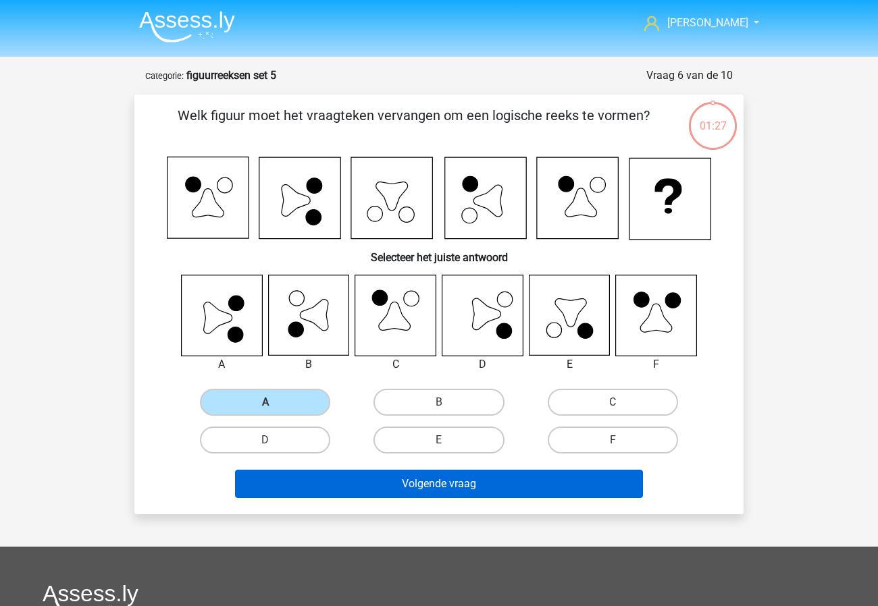
click at [485, 495] on button "Volgende vraag" at bounding box center [439, 484] width 408 height 28
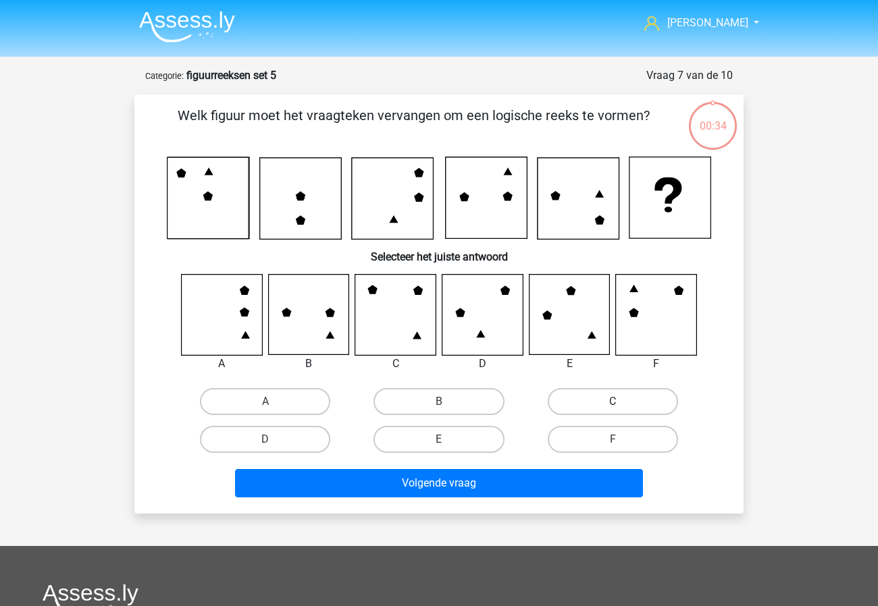
click at [614, 398] on label "C" at bounding box center [612, 401] width 130 height 27
click at [614, 402] on input "C" at bounding box center [616, 406] width 9 height 9
radio input "true"
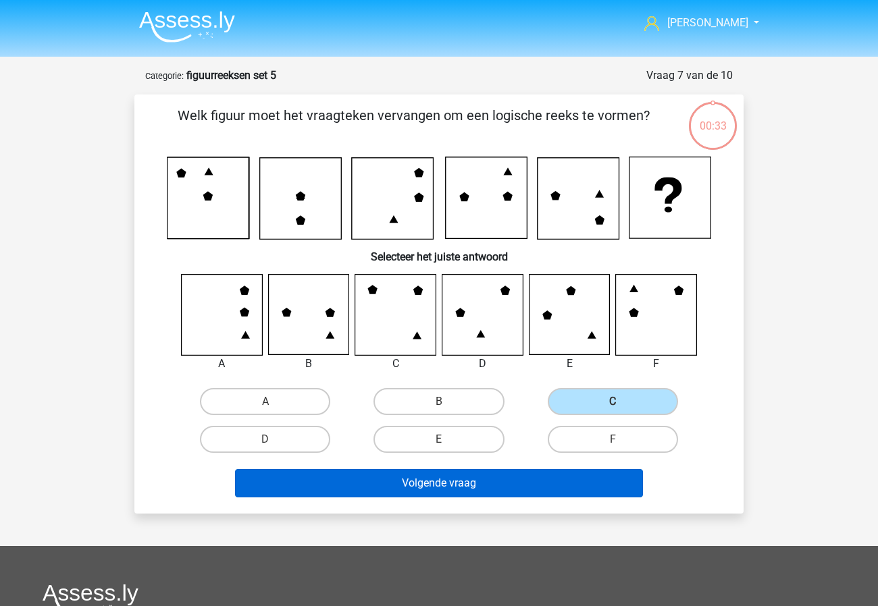
click at [507, 483] on button "Volgende vraag" at bounding box center [439, 483] width 408 height 28
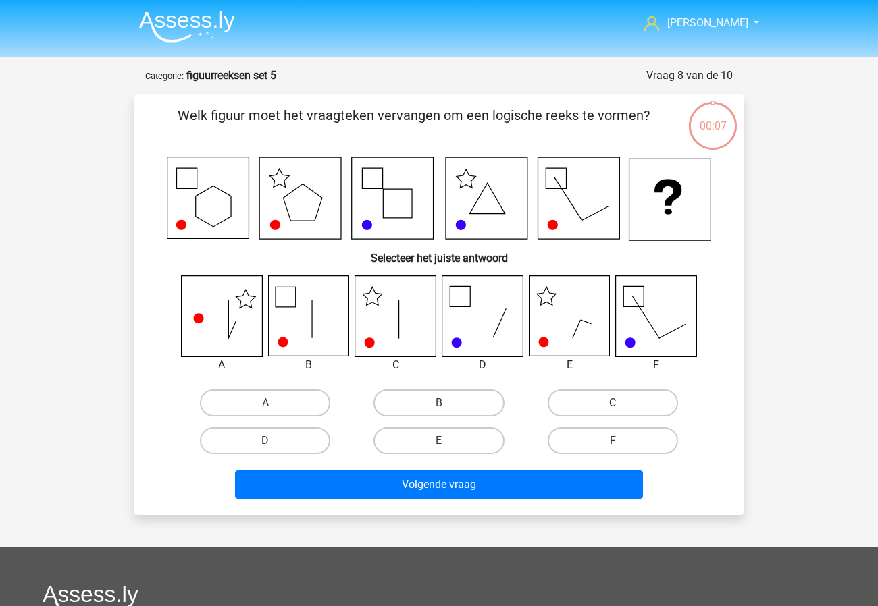
click at [622, 393] on label "C" at bounding box center [612, 402] width 130 height 27
click at [621, 403] on input "C" at bounding box center [616, 407] width 9 height 9
radio input "true"
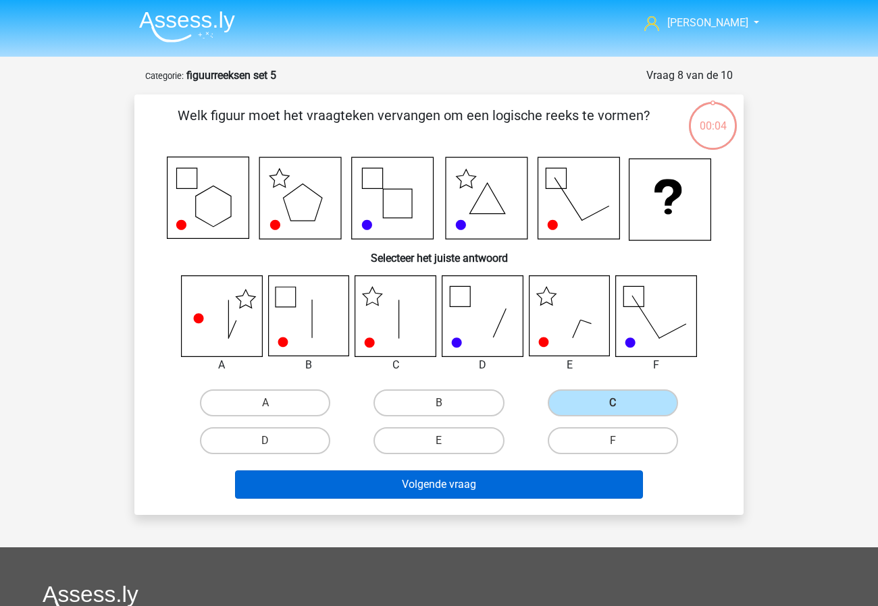
click at [548, 493] on button "Volgende vraag" at bounding box center [439, 485] width 408 height 28
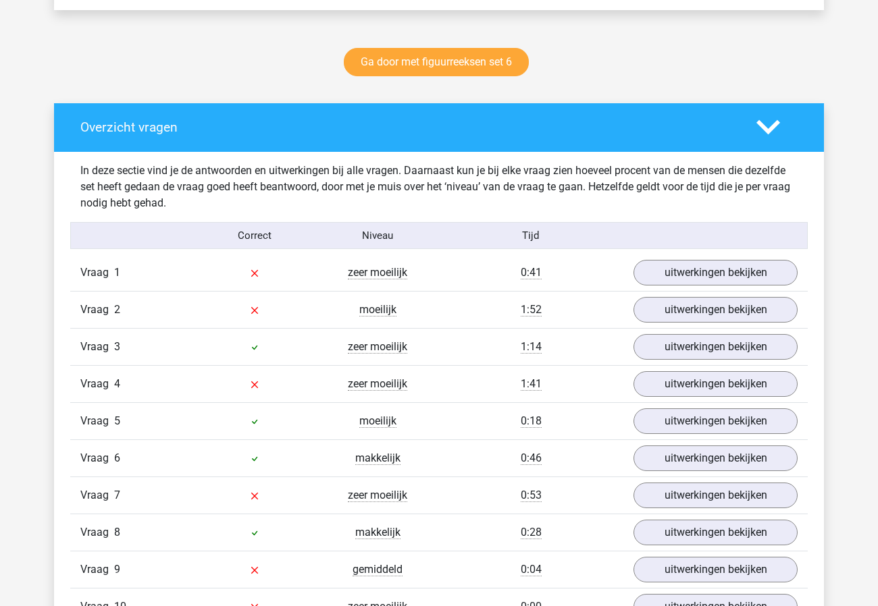
scroll to position [828, 0]
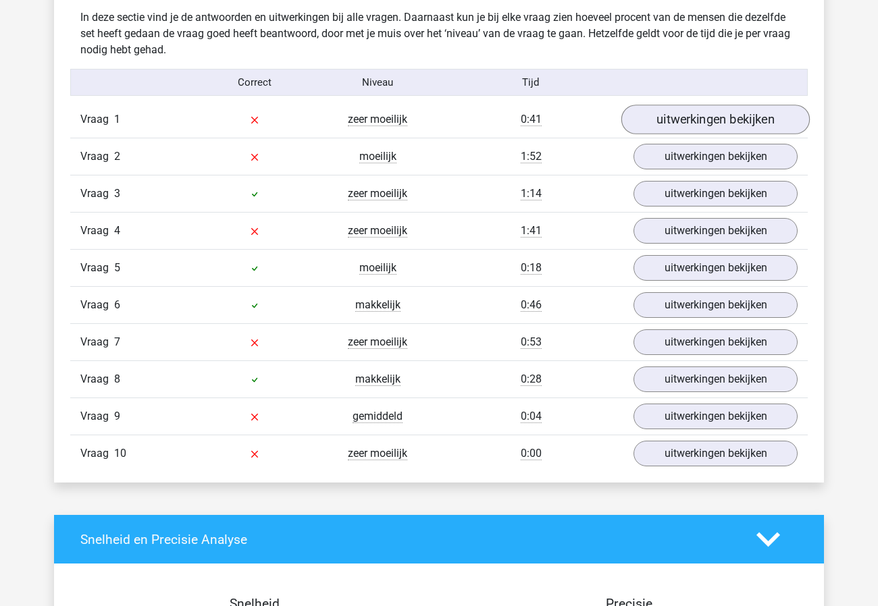
click at [713, 126] on link "uitwerkingen bekijken" at bounding box center [715, 120] width 188 height 30
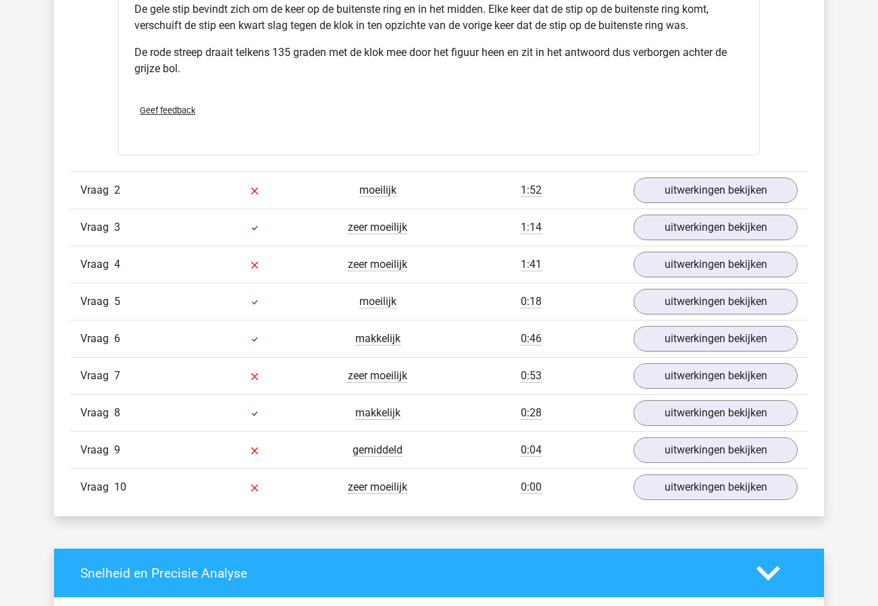
scroll to position [1717, 0]
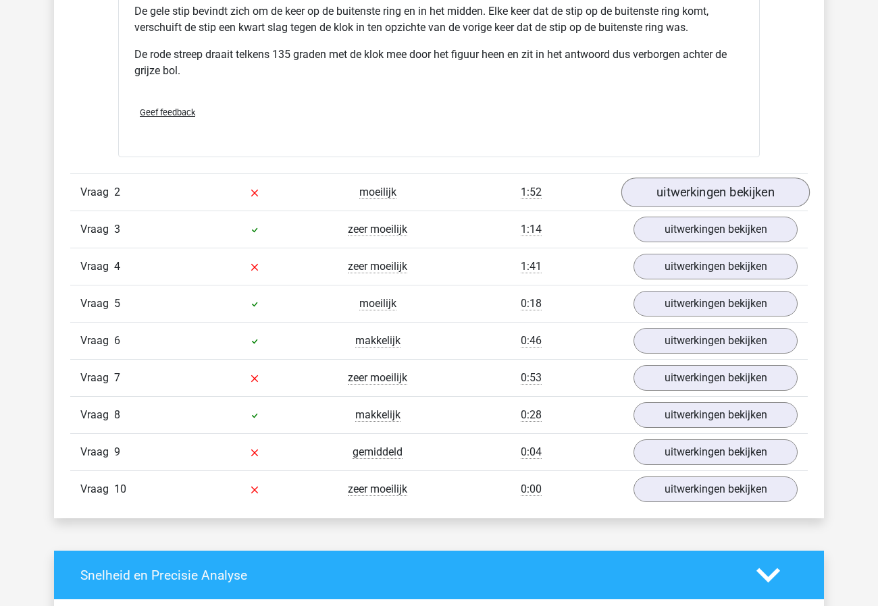
click at [666, 192] on link "uitwerkingen bekijken" at bounding box center [715, 193] width 188 height 30
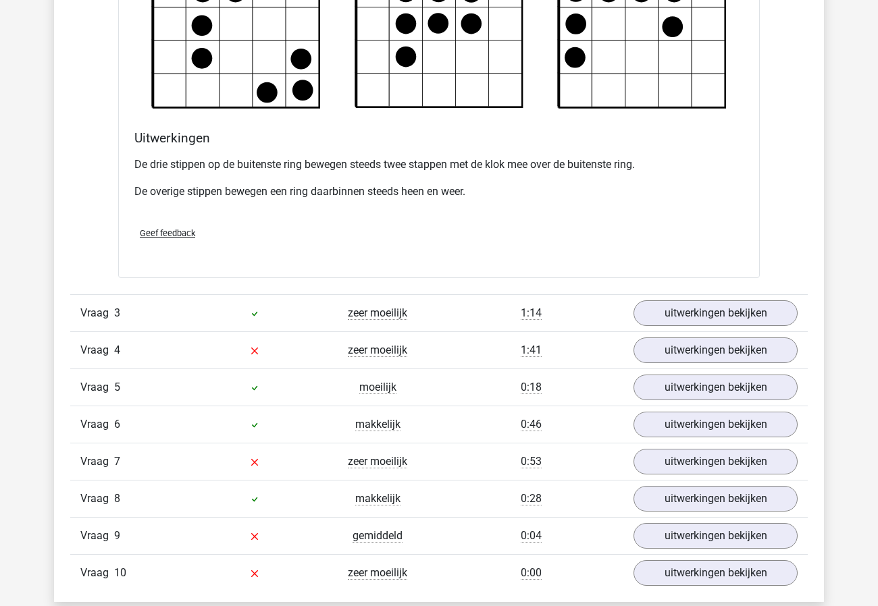
scroll to position [2534, 0]
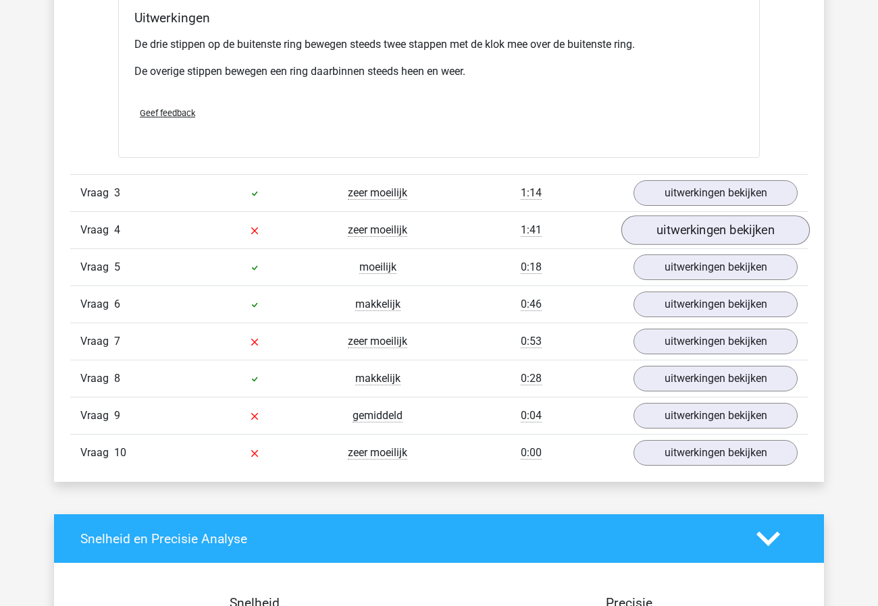
click at [714, 227] on link "uitwerkingen bekijken" at bounding box center [715, 231] width 188 height 30
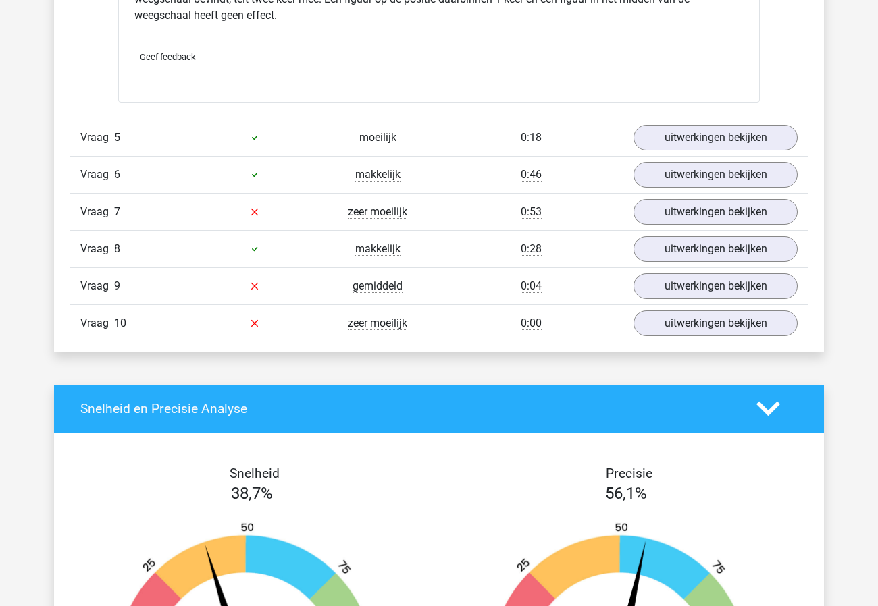
scroll to position [3478, 0]
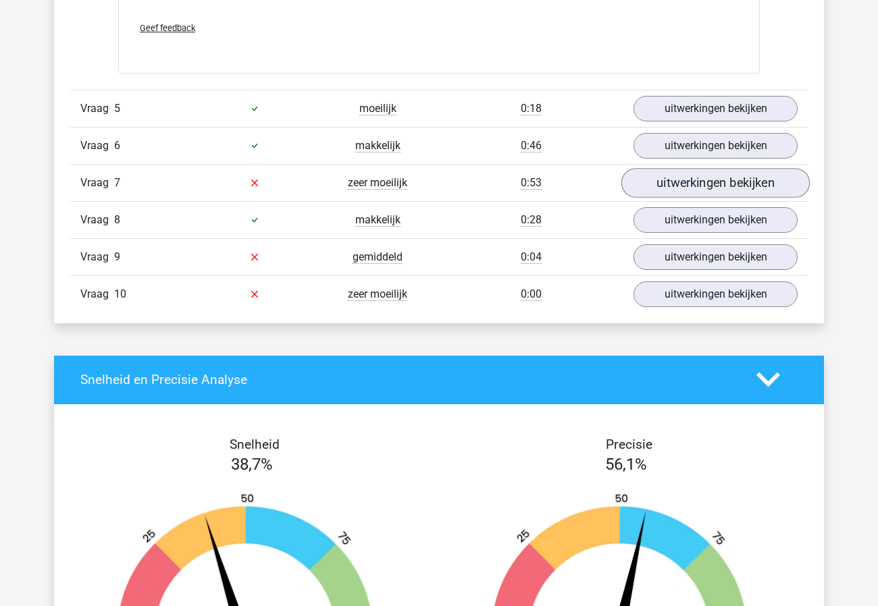
click at [700, 182] on link "uitwerkingen bekijken" at bounding box center [715, 183] width 188 height 30
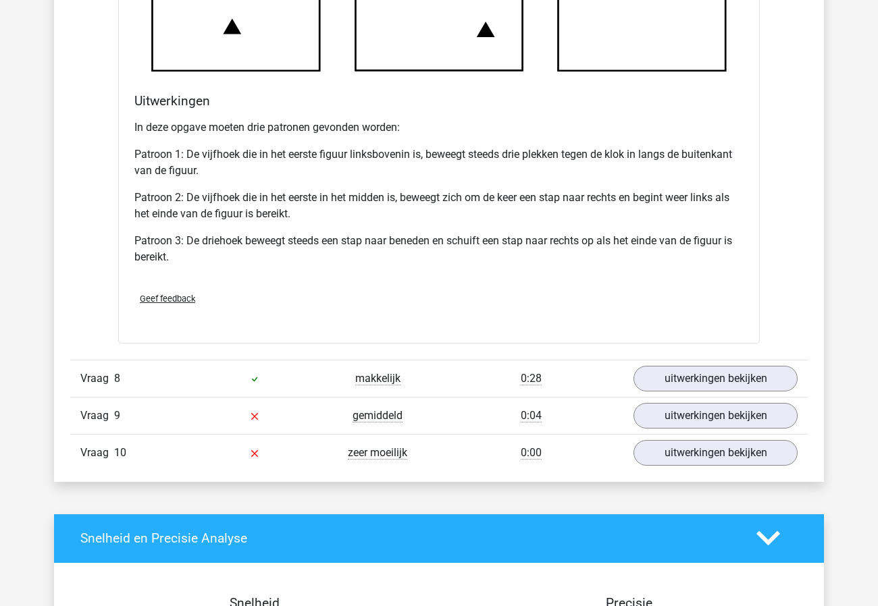
scroll to position [4339, 0]
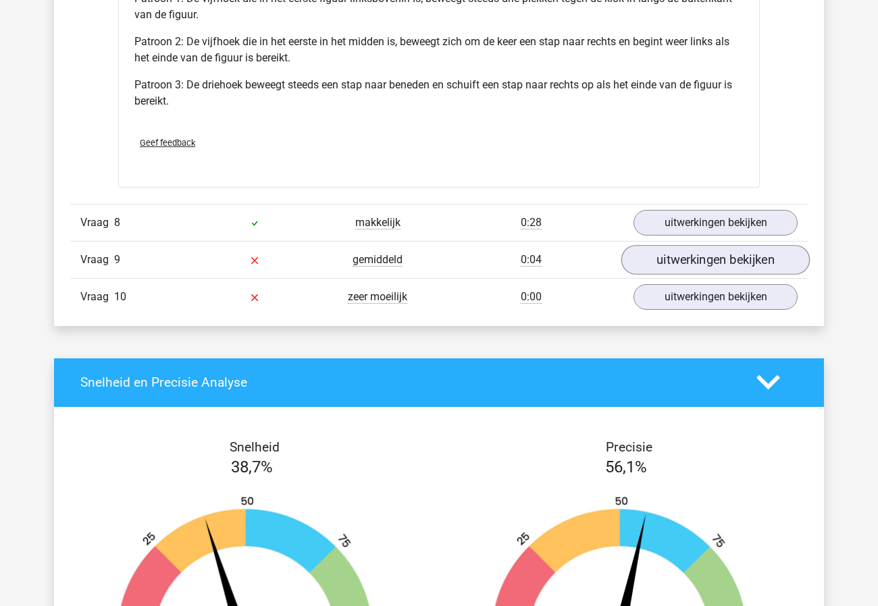
click at [718, 265] on link "uitwerkingen bekijken" at bounding box center [715, 260] width 188 height 30
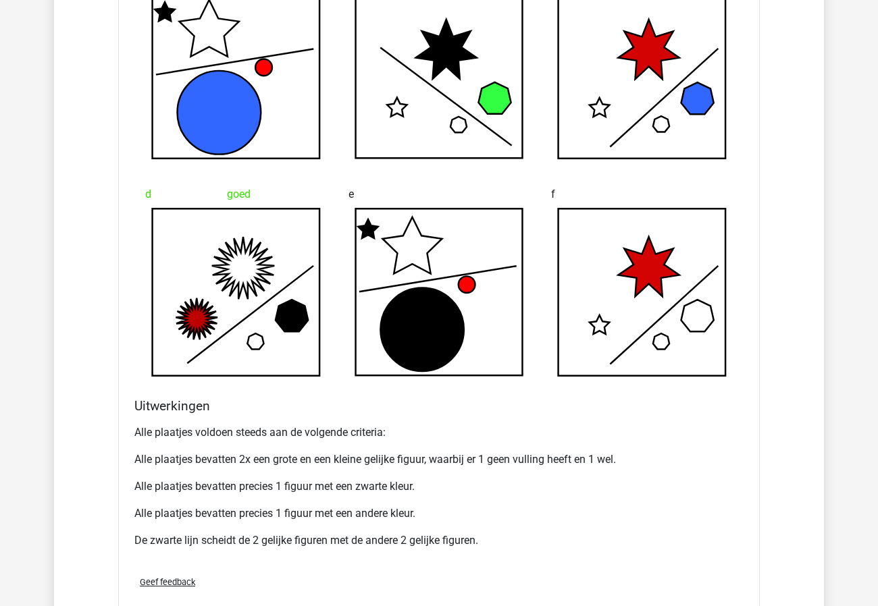
scroll to position [4975, 0]
